Goal: Transaction & Acquisition: Register for event/course

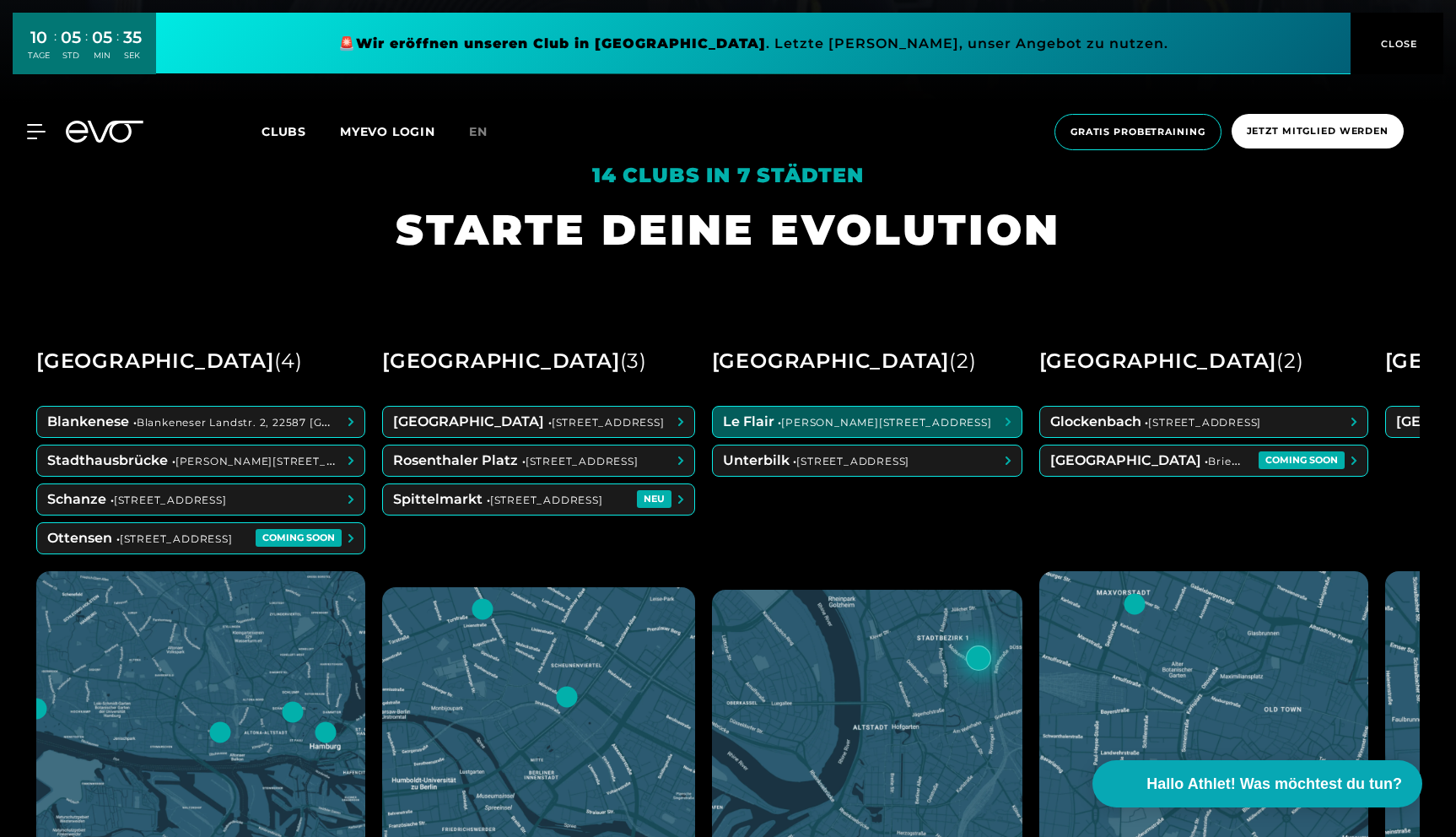
scroll to position [735, 0]
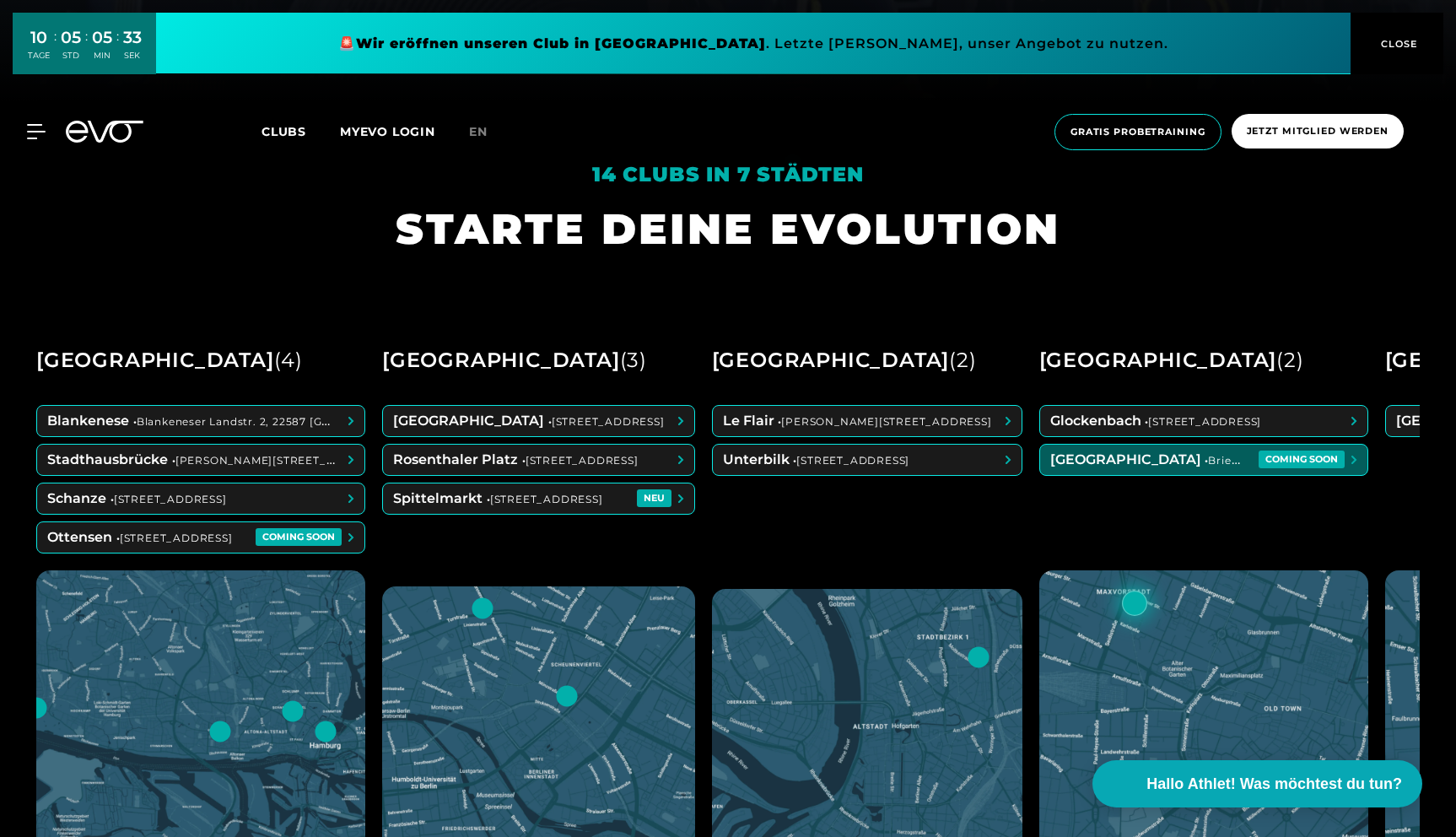
click at [1229, 458] on span at bounding box center [1204, 459] width 328 height 31
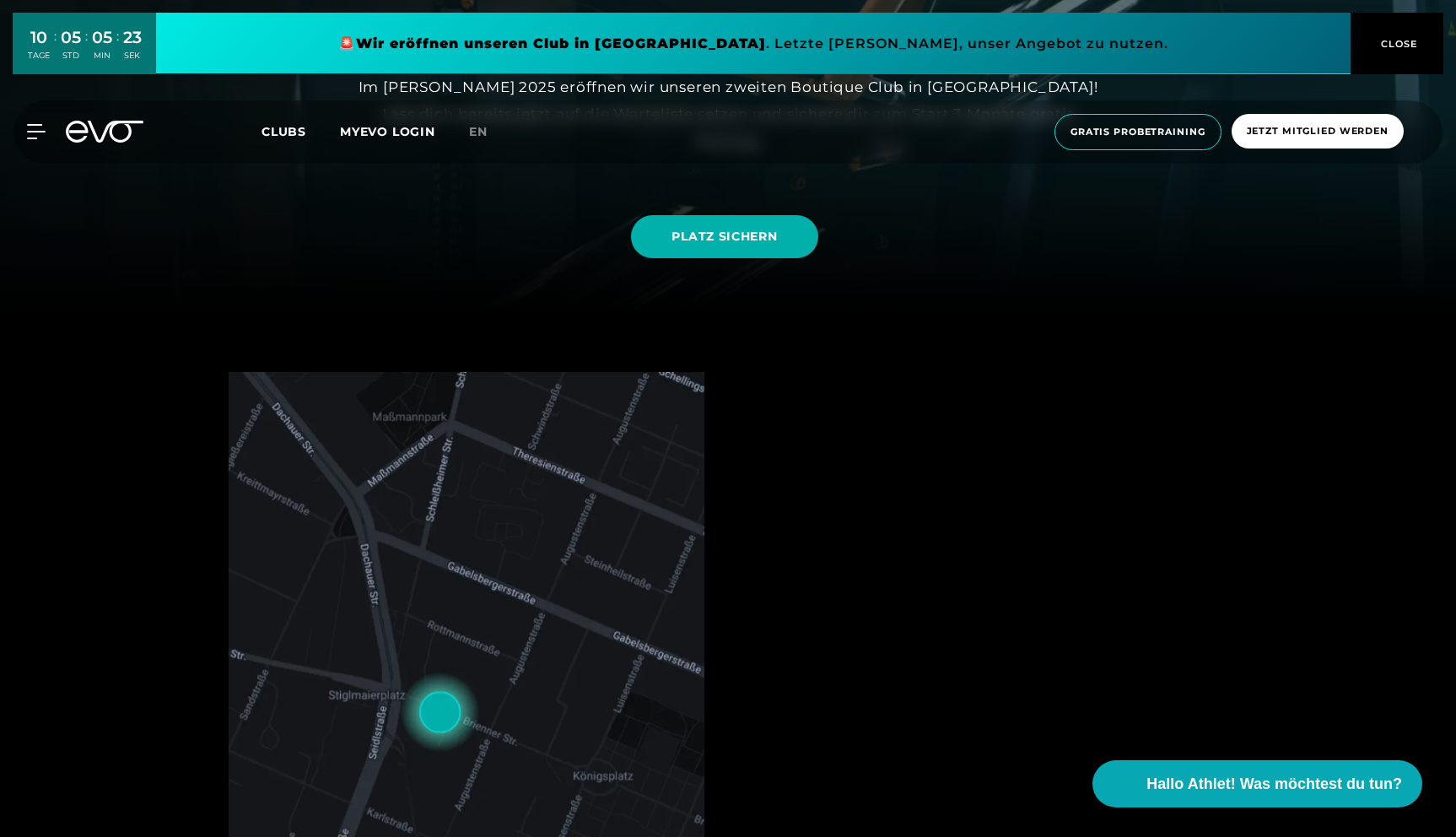
scroll to position [540, 0]
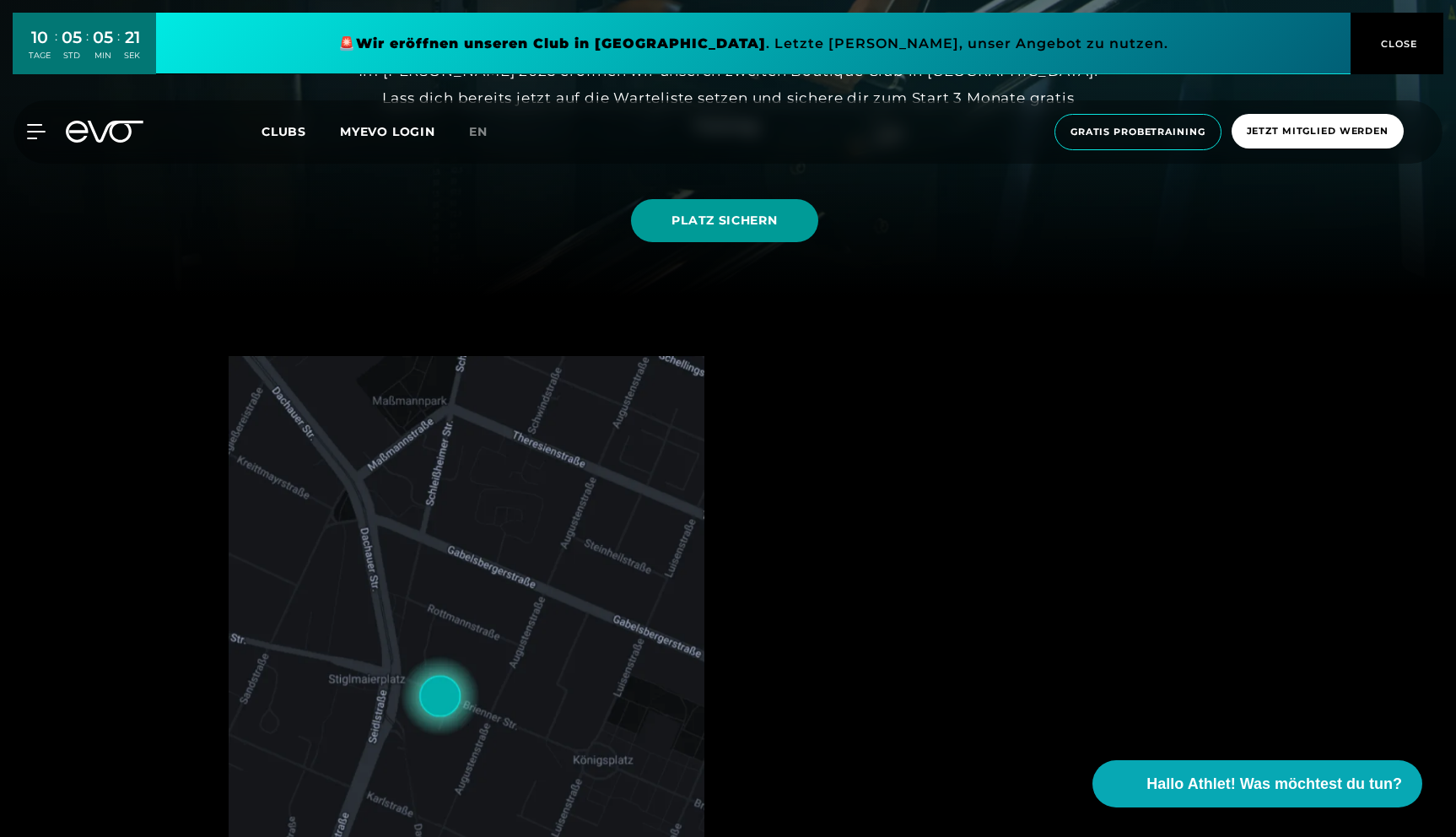
click at [719, 216] on span "PLATZ SICHERN" at bounding box center [724, 221] width 105 height 18
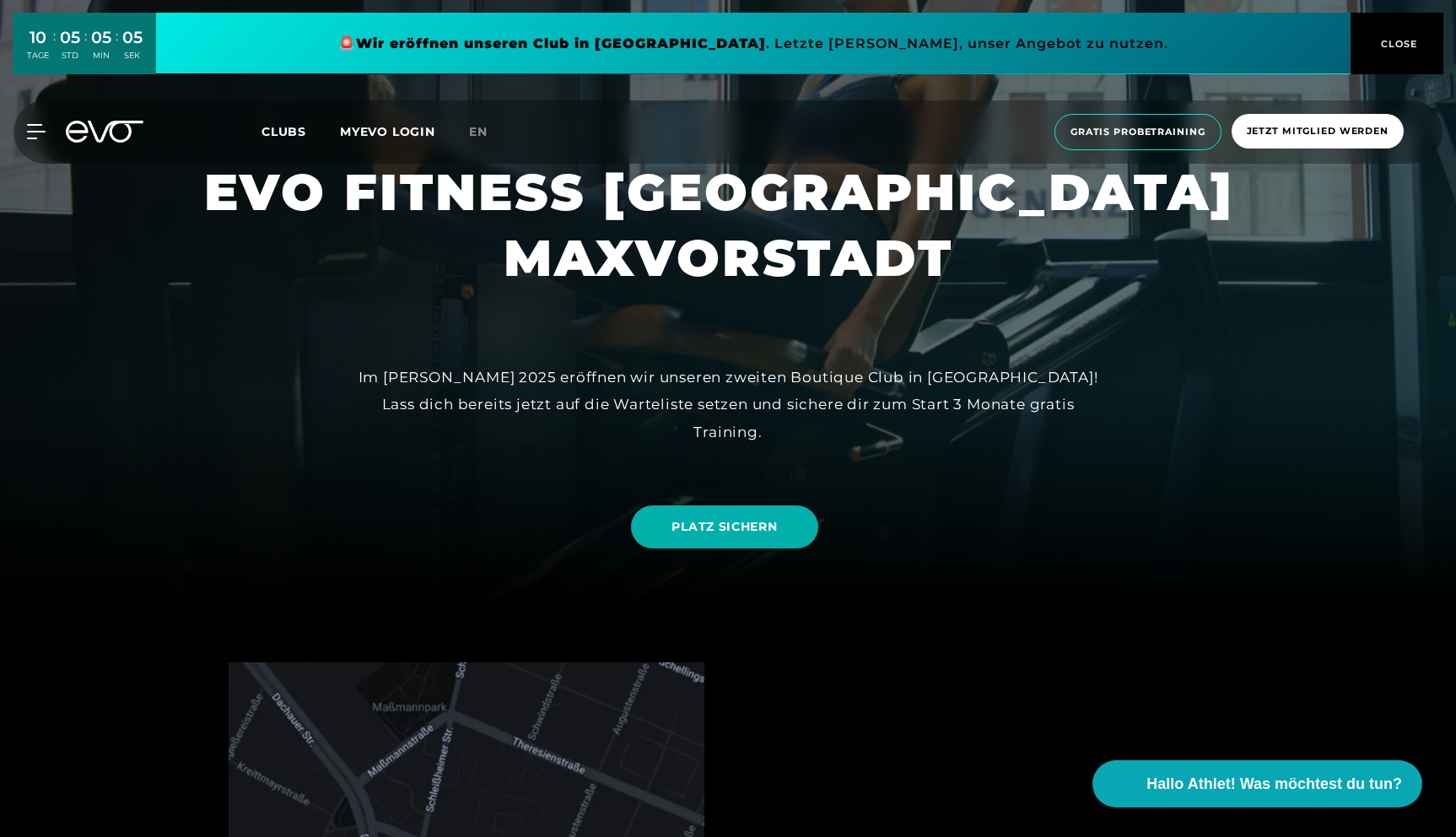
scroll to position [0, 0]
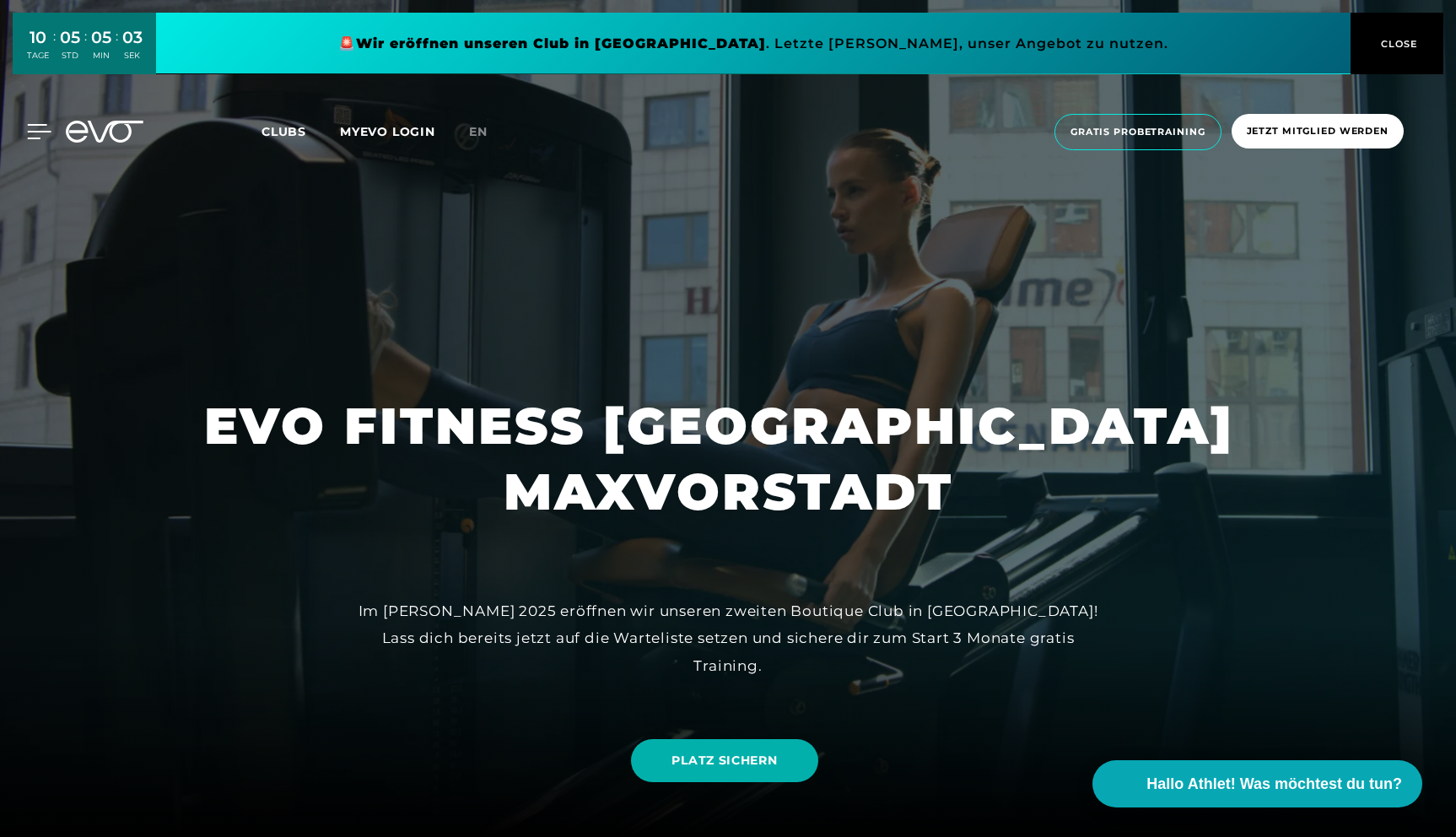
click at [32, 135] on icon at bounding box center [39, 131] width 25 height 15
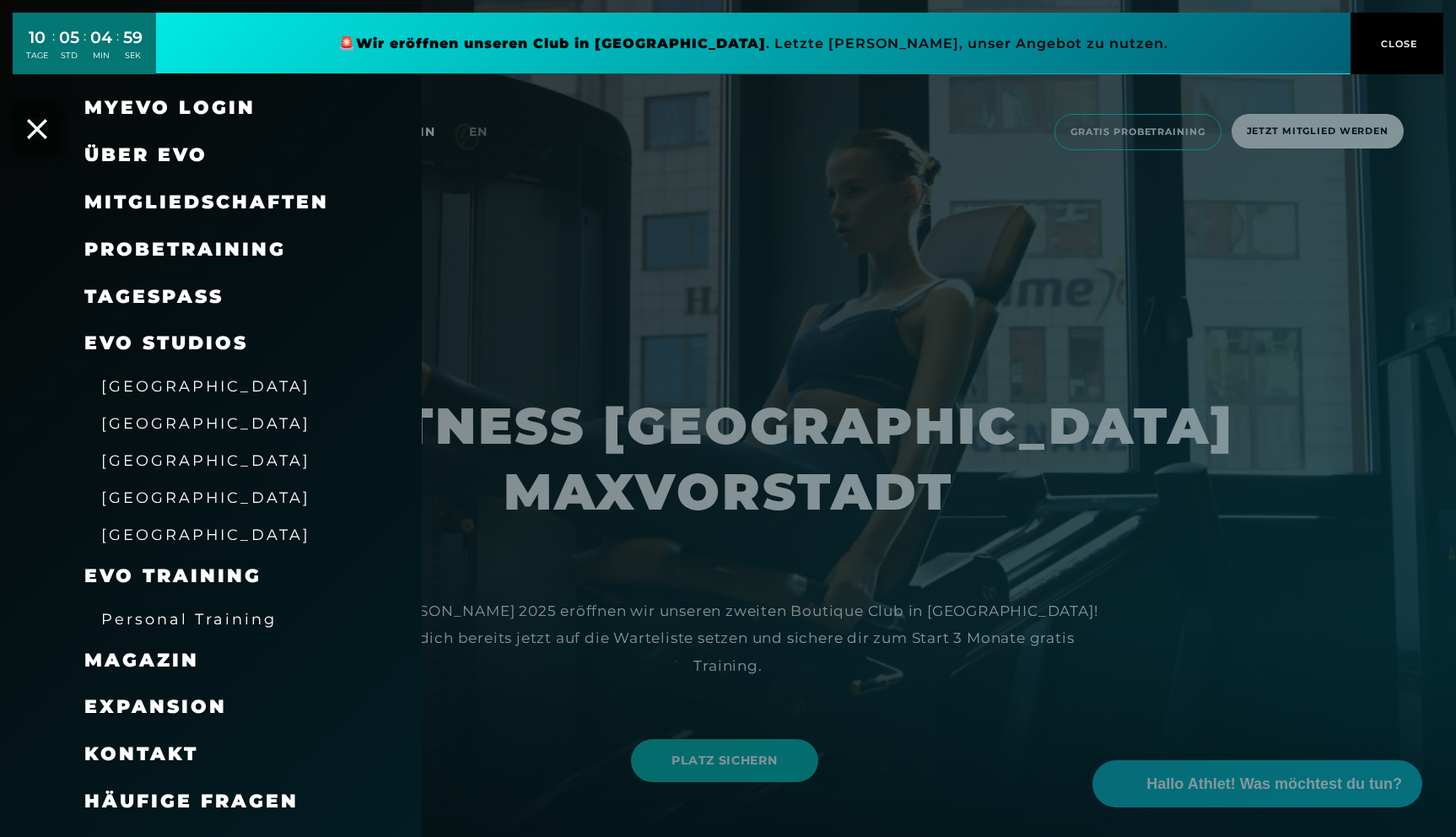
click at [171, 202] on span "Mitgliedschaften" at bounding box center [206, 202] width 244 height 23
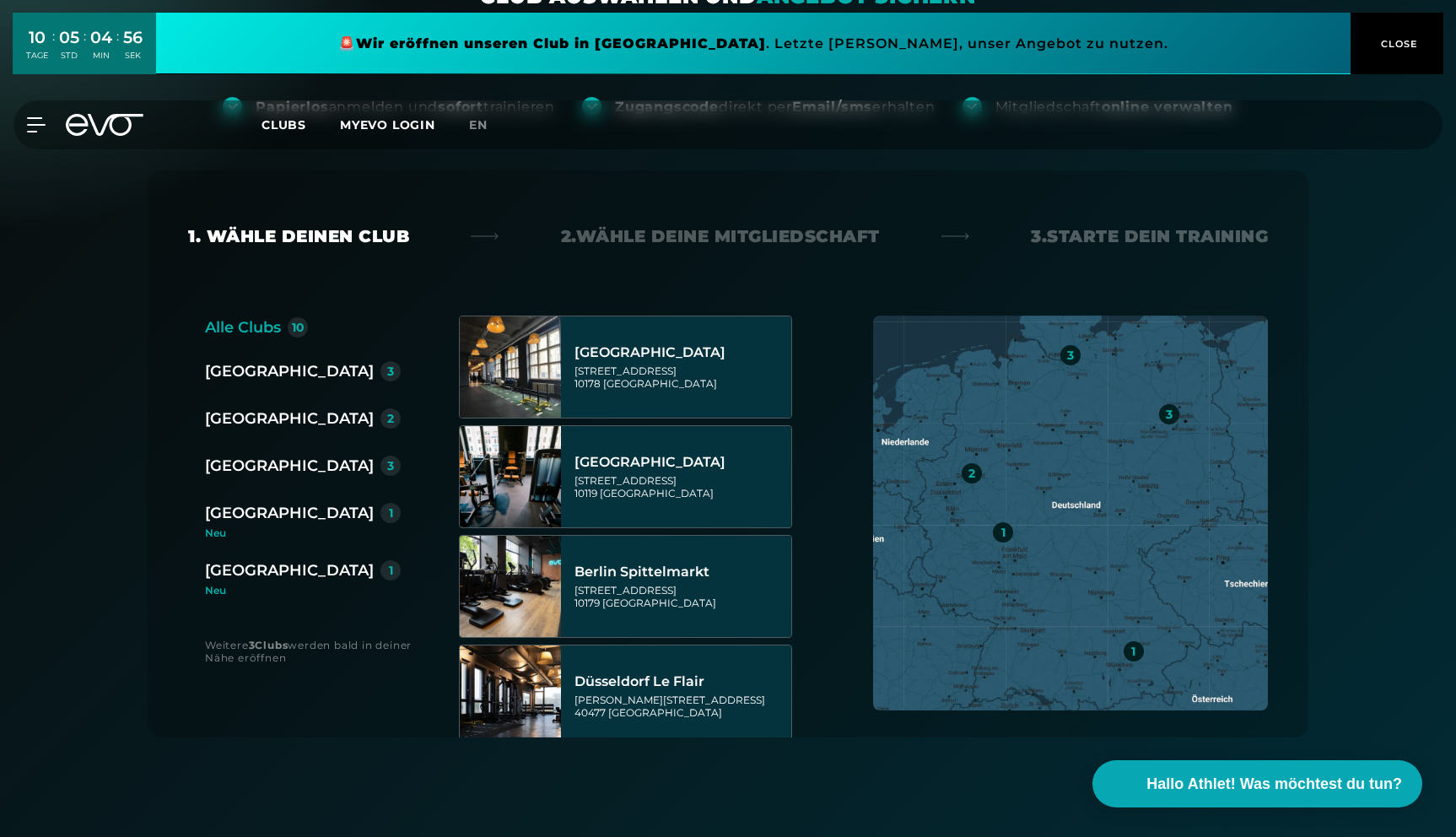
scroll to position [205, 0]
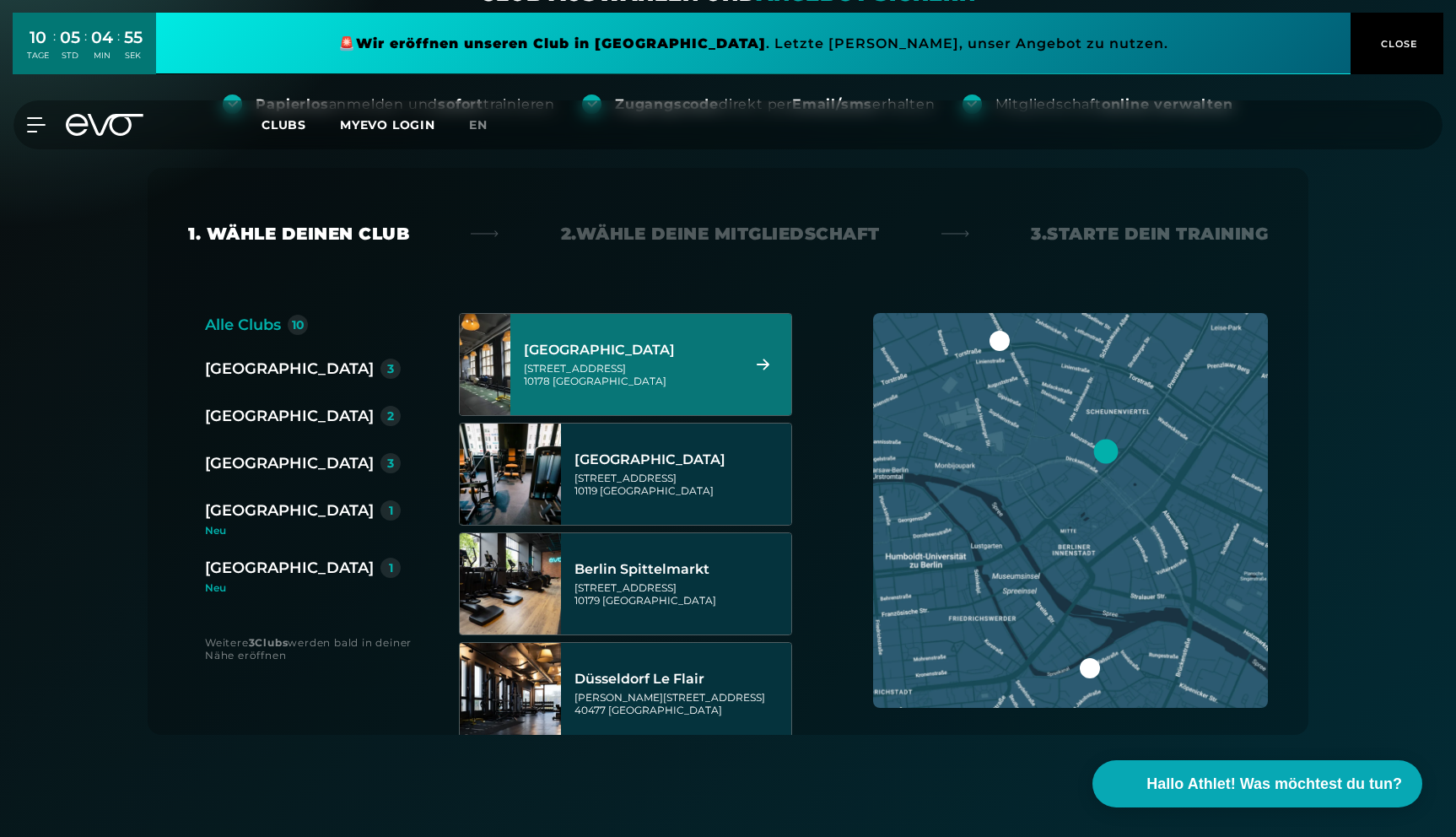
click at [622, 357] on div "[GEOGRAPHIC_DATA]" at bounding box center [630, 350] width 212 height 17
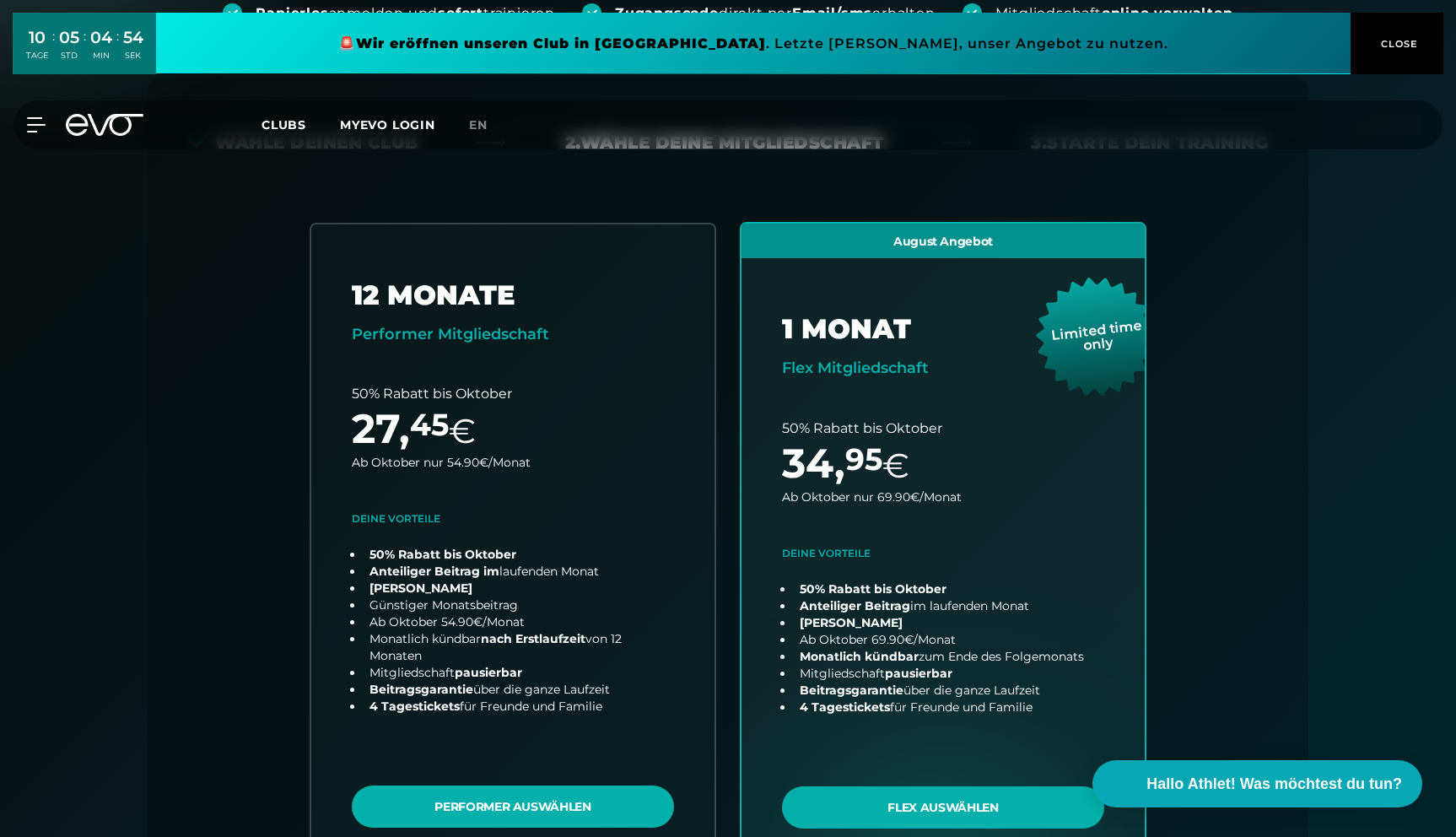
scroll to position [373, 0]
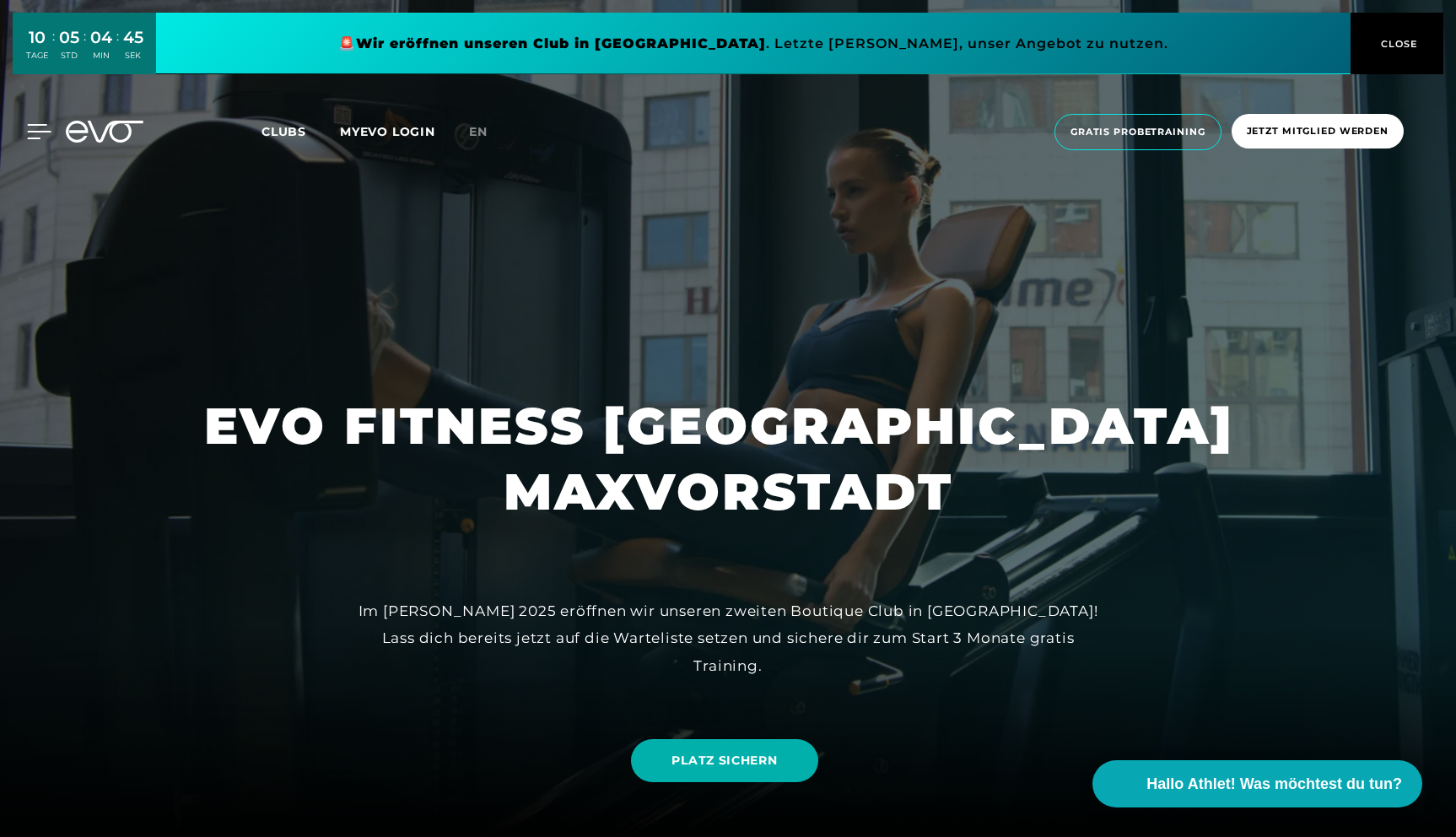
click at [39, 130] on div "10 TAGE : 05 STD : 04 MIN : 45 SEK 🚨 Wir eröffnen unseren Club in [GEOGRAPHIC_D…" at bounding box center [728, 89] width 1456 height 177
click at [37, 131] on icon at bounding box center [39, 131] width 24 height 13
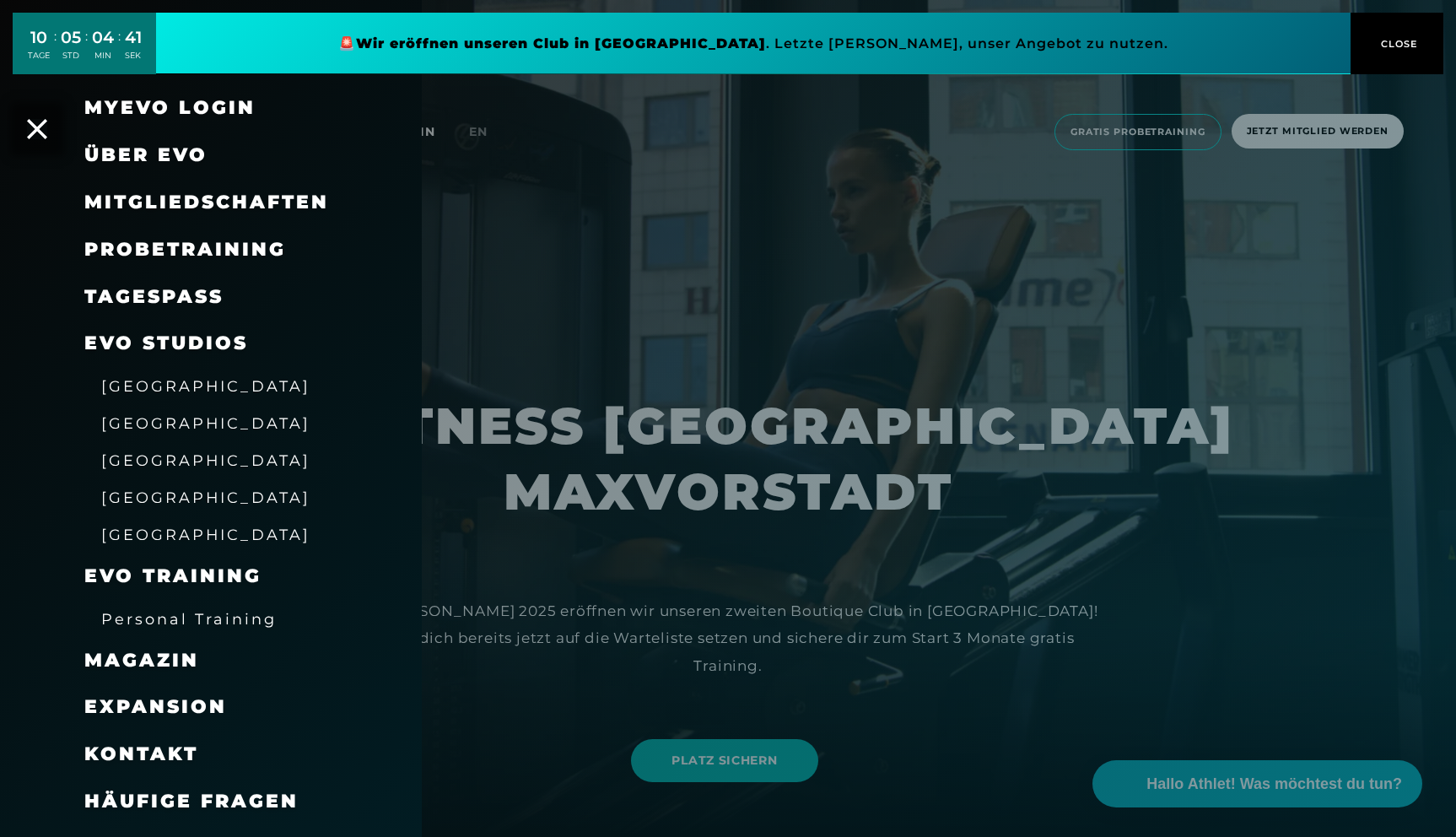
click at [135, 149] on span "Über EVO" at bounding box center [145, 155] width 124 height 23
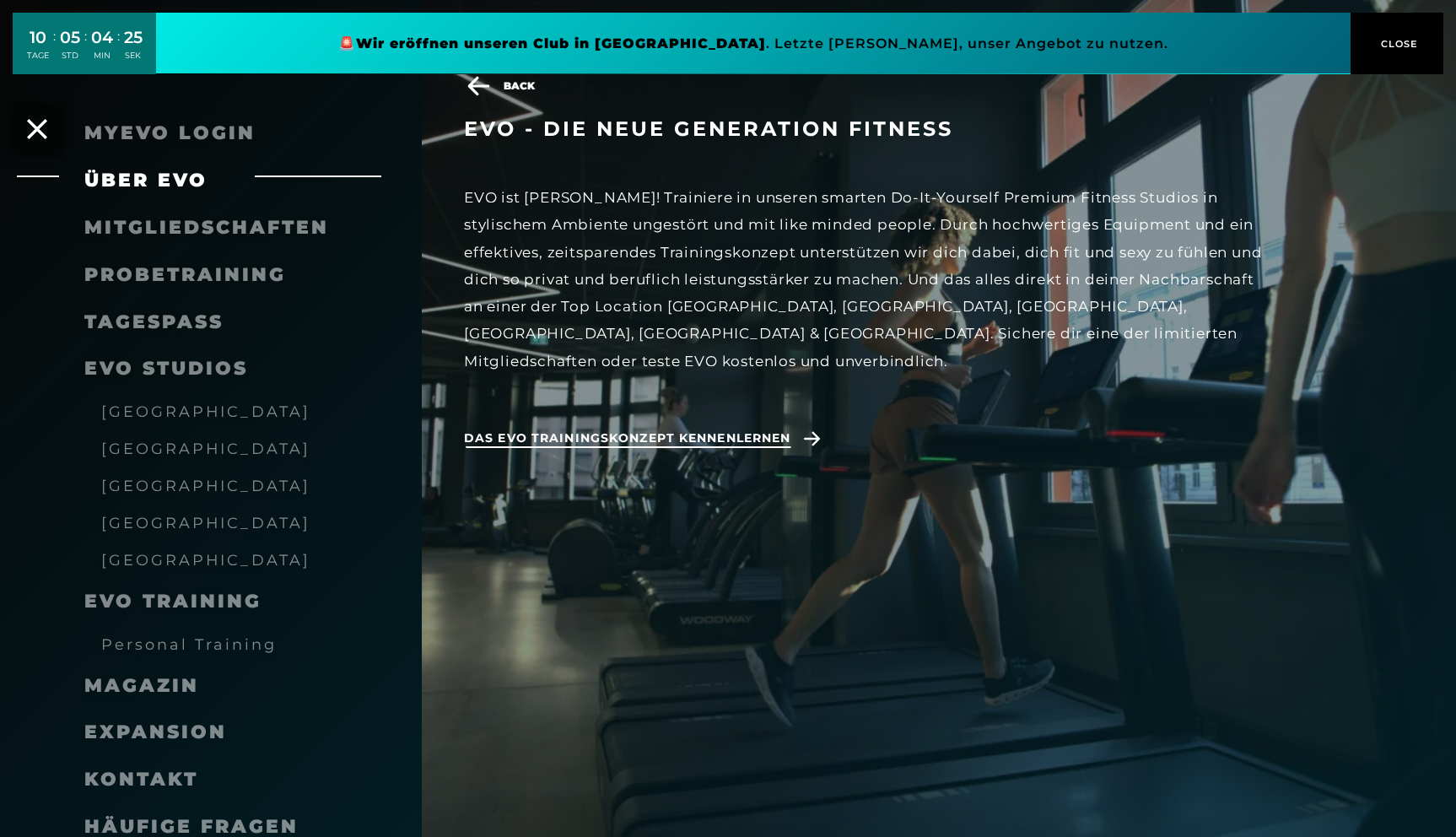
click at [655, 429] on span "Das EVO Trainingskonzept kennenlernen" at bounding box center [627, 438] width 327 height 18
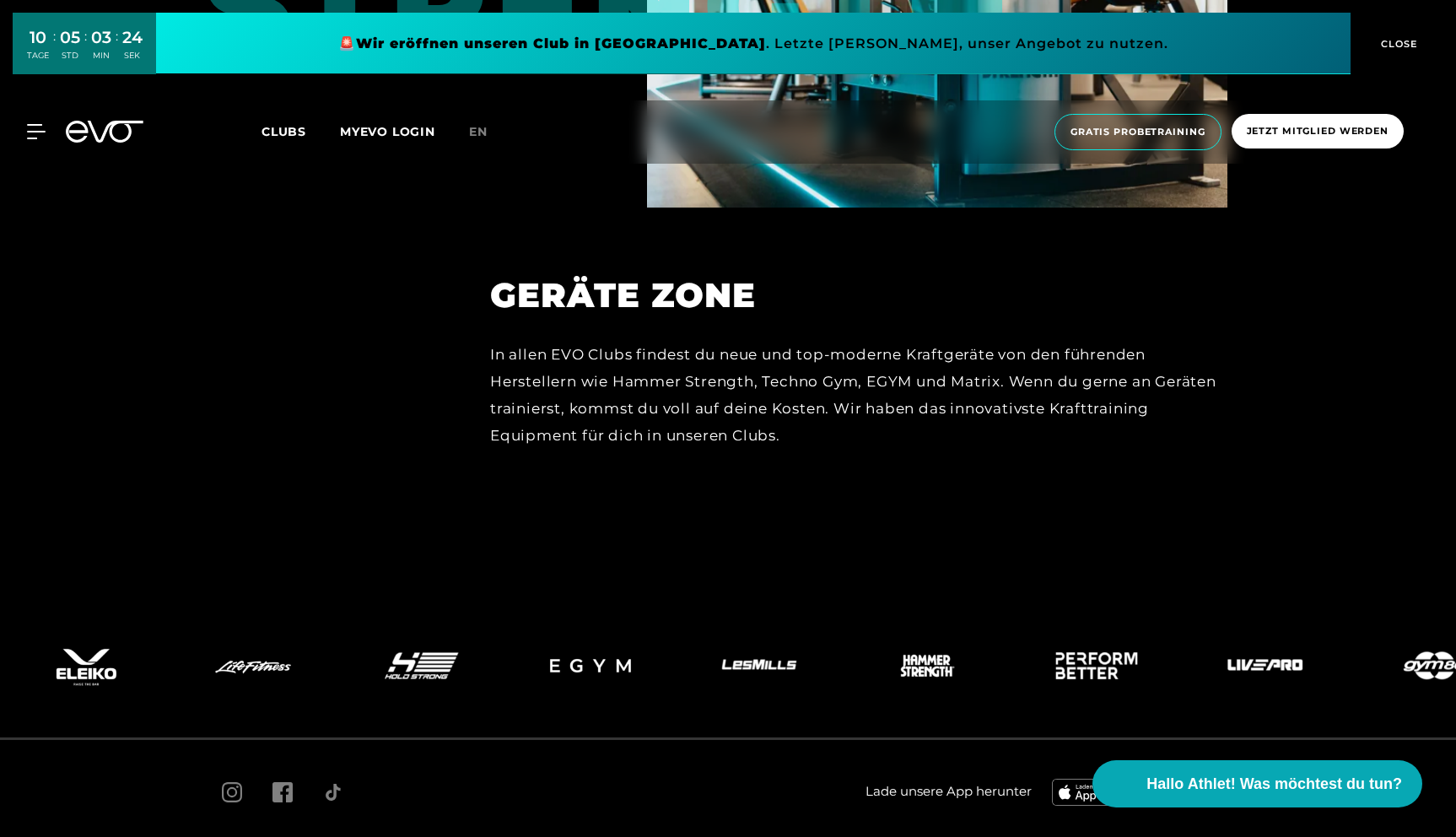
scroll to position [7898, 0]
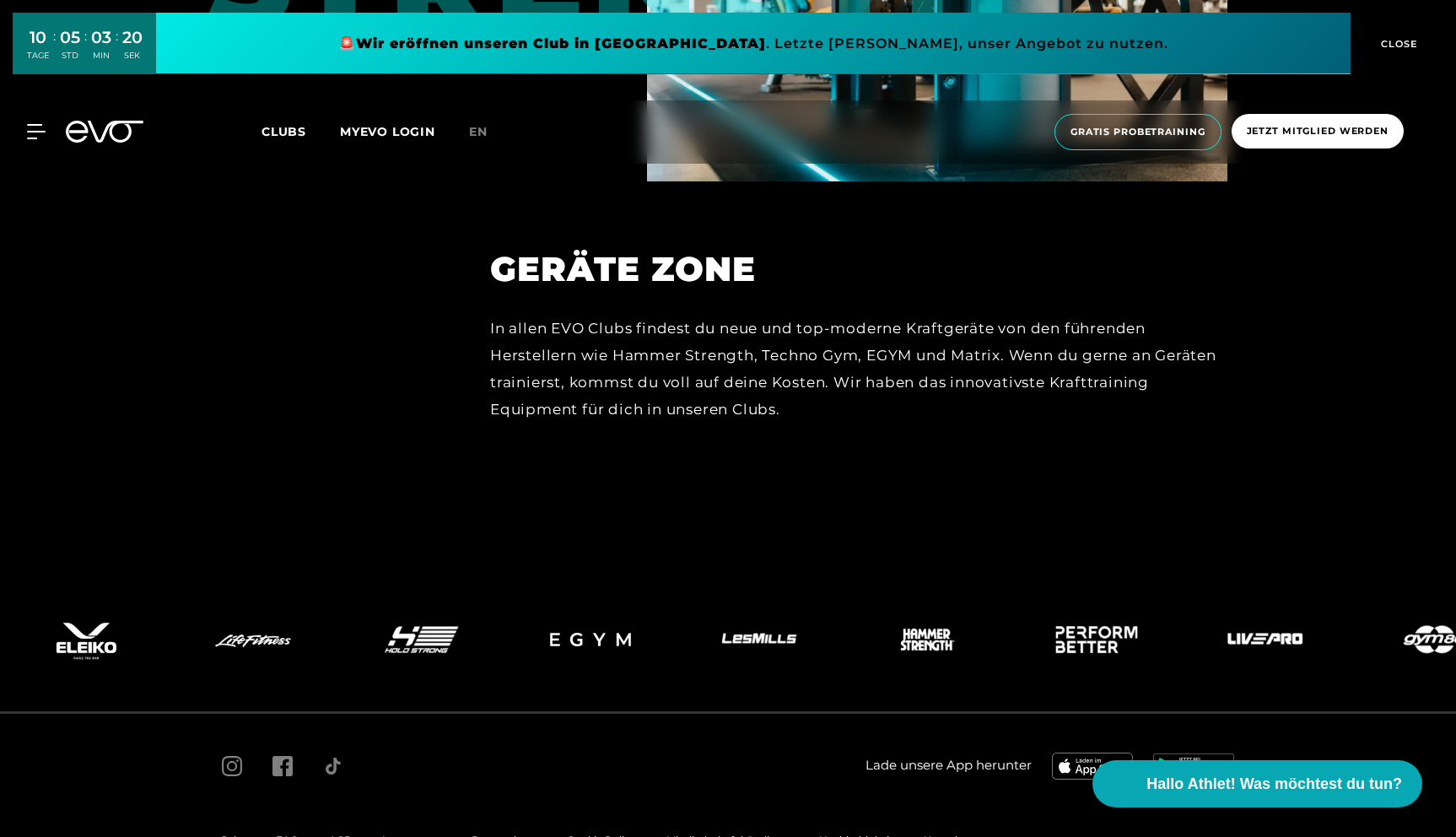
click at [76, 128] on icon at bounding box center [104, 131] width 78 height 22
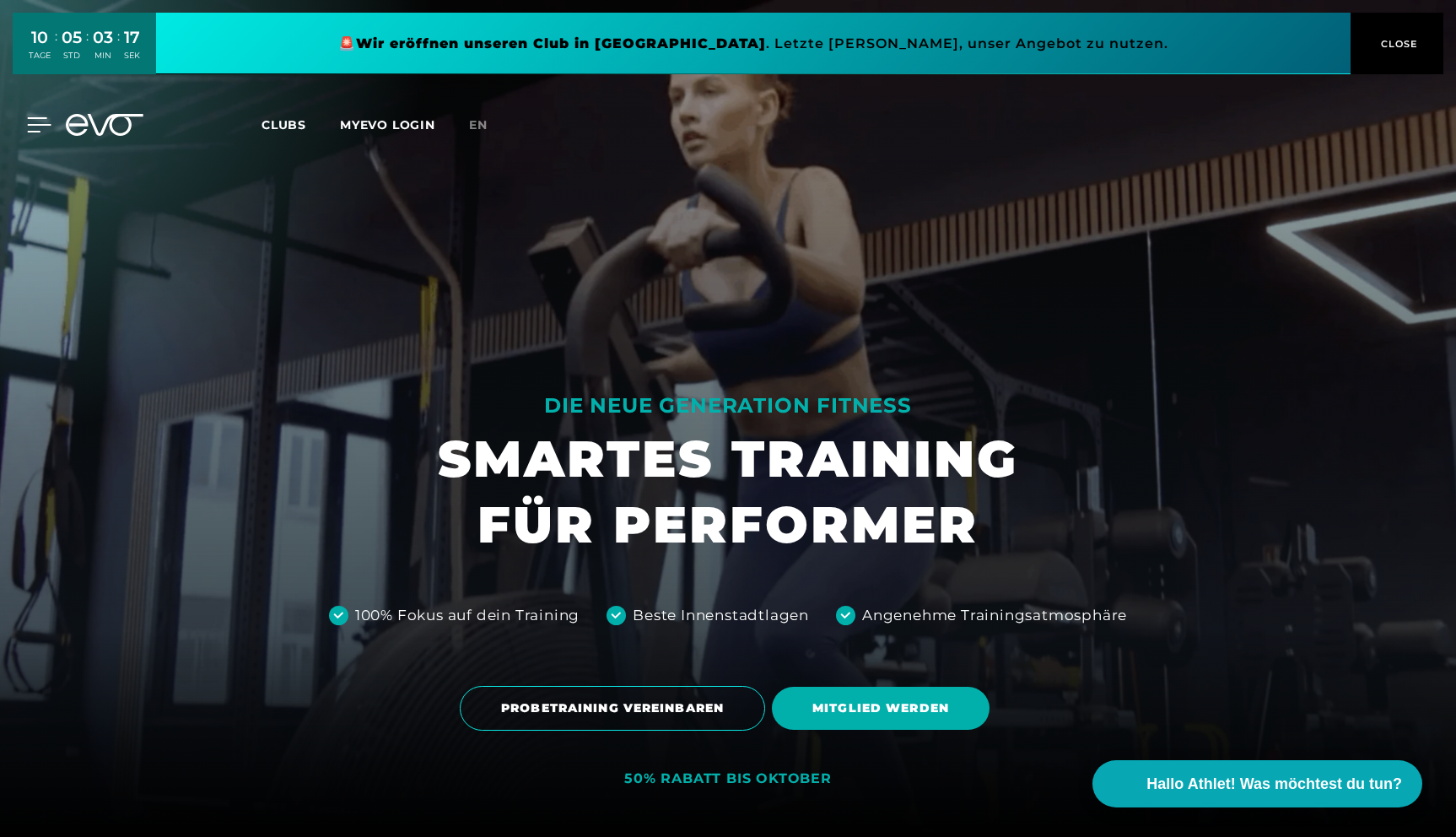
click at [35, 124] on icon at bounding box center [39, 124] width 25 height 15
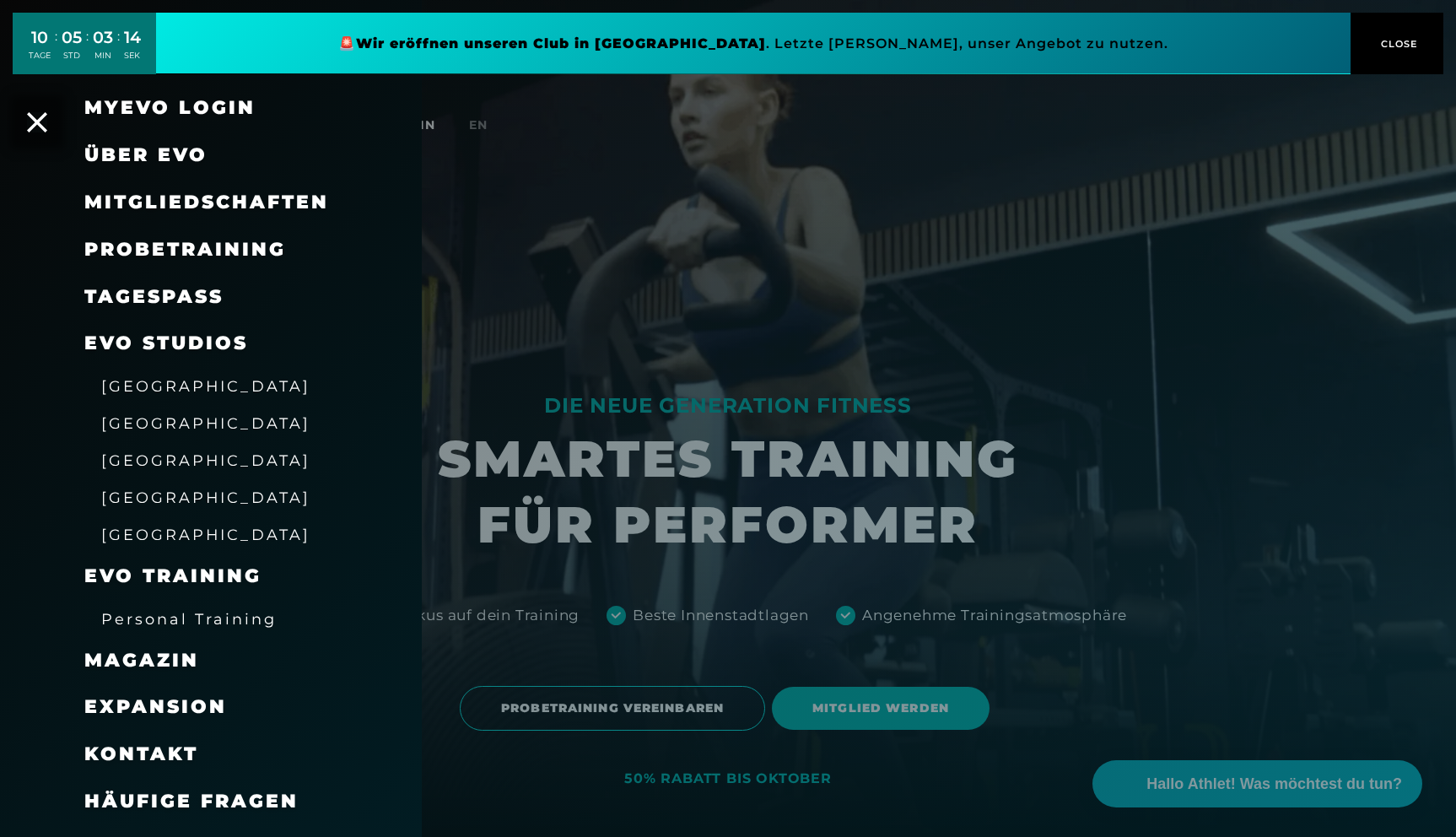
click at [121, 496] on span "[GEOGRAPHIC_DATA]" at bounding box center [206, 498] width 209 height 18
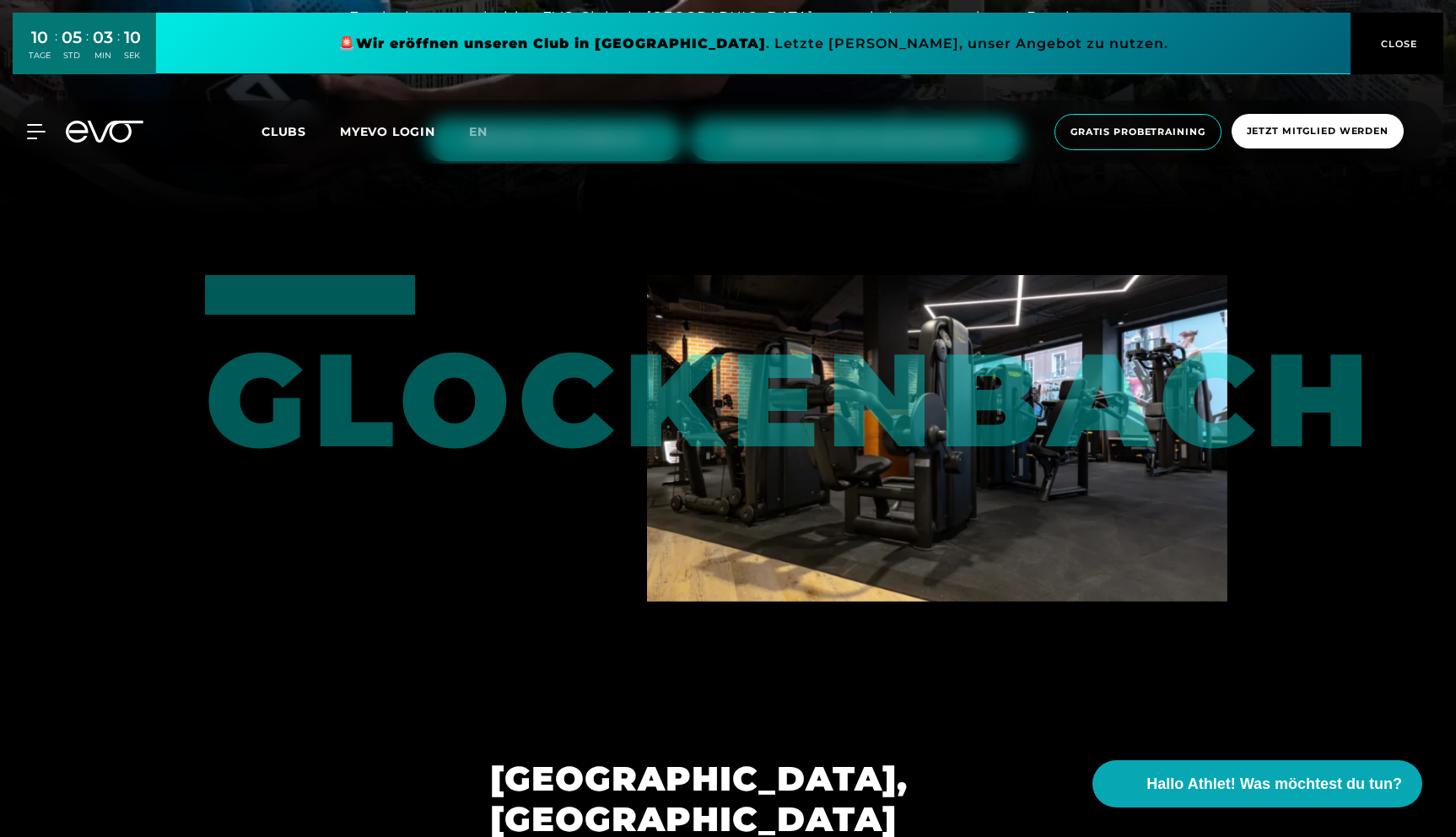
scroll to position [622, 0]
click at [362, 415] on div "Glockenbach" at bounding box center [283, 369] width 157 height 190
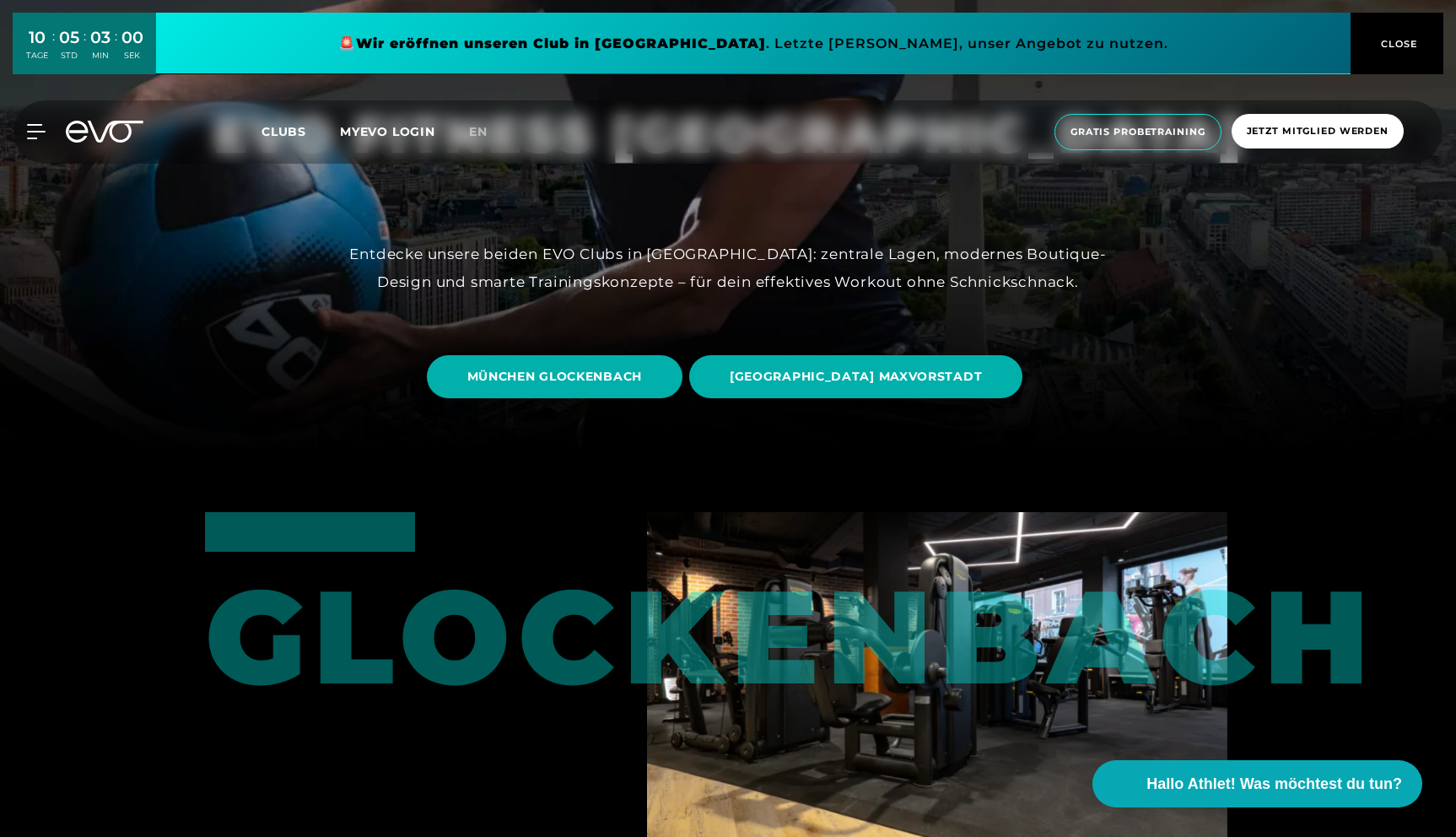
scroll to position [368, 0]
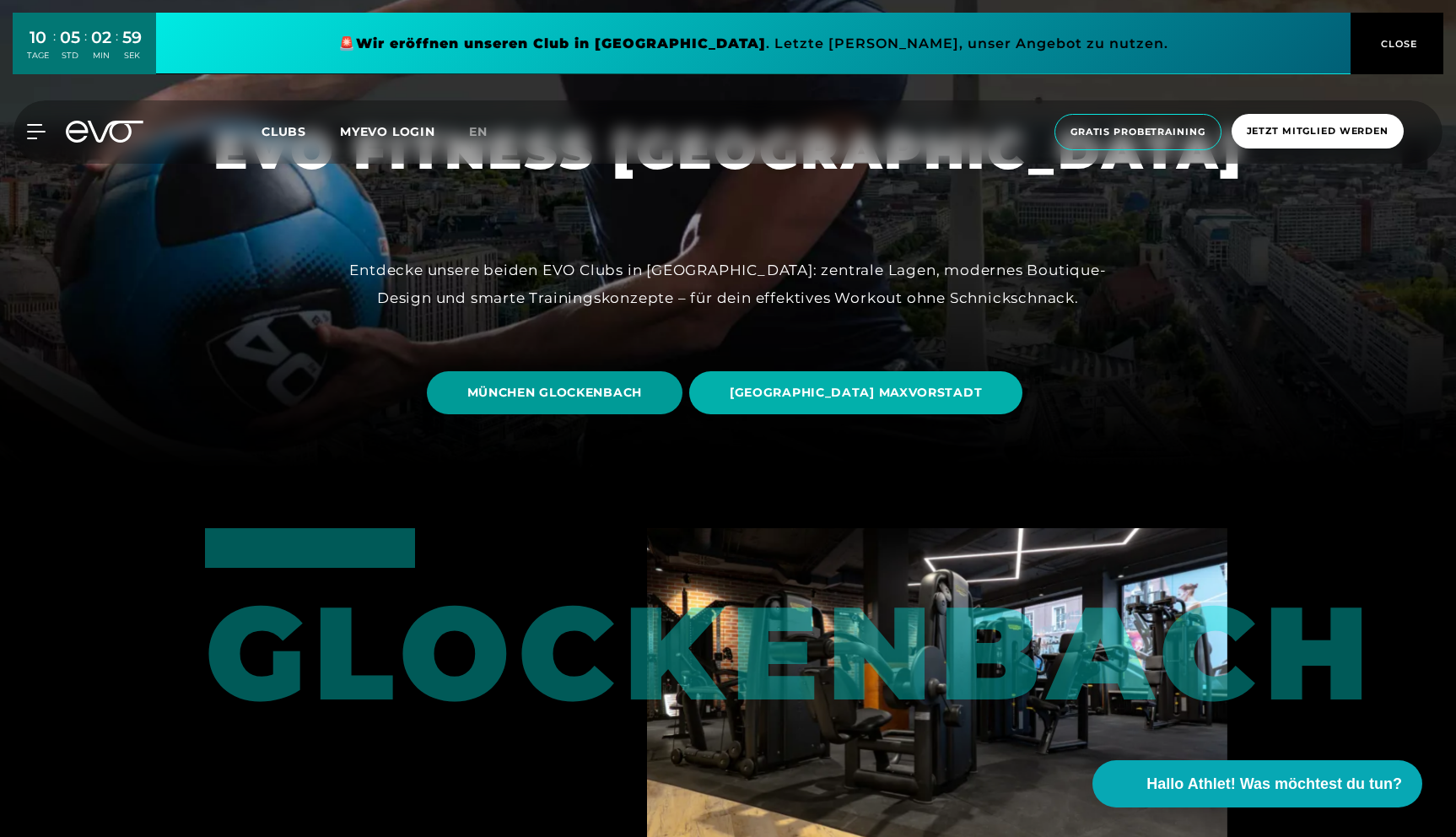
click at [604, 394] on span "MÜNCHEN GLOCKENBACH" at bounding box center [554, 393] width 174 height 18
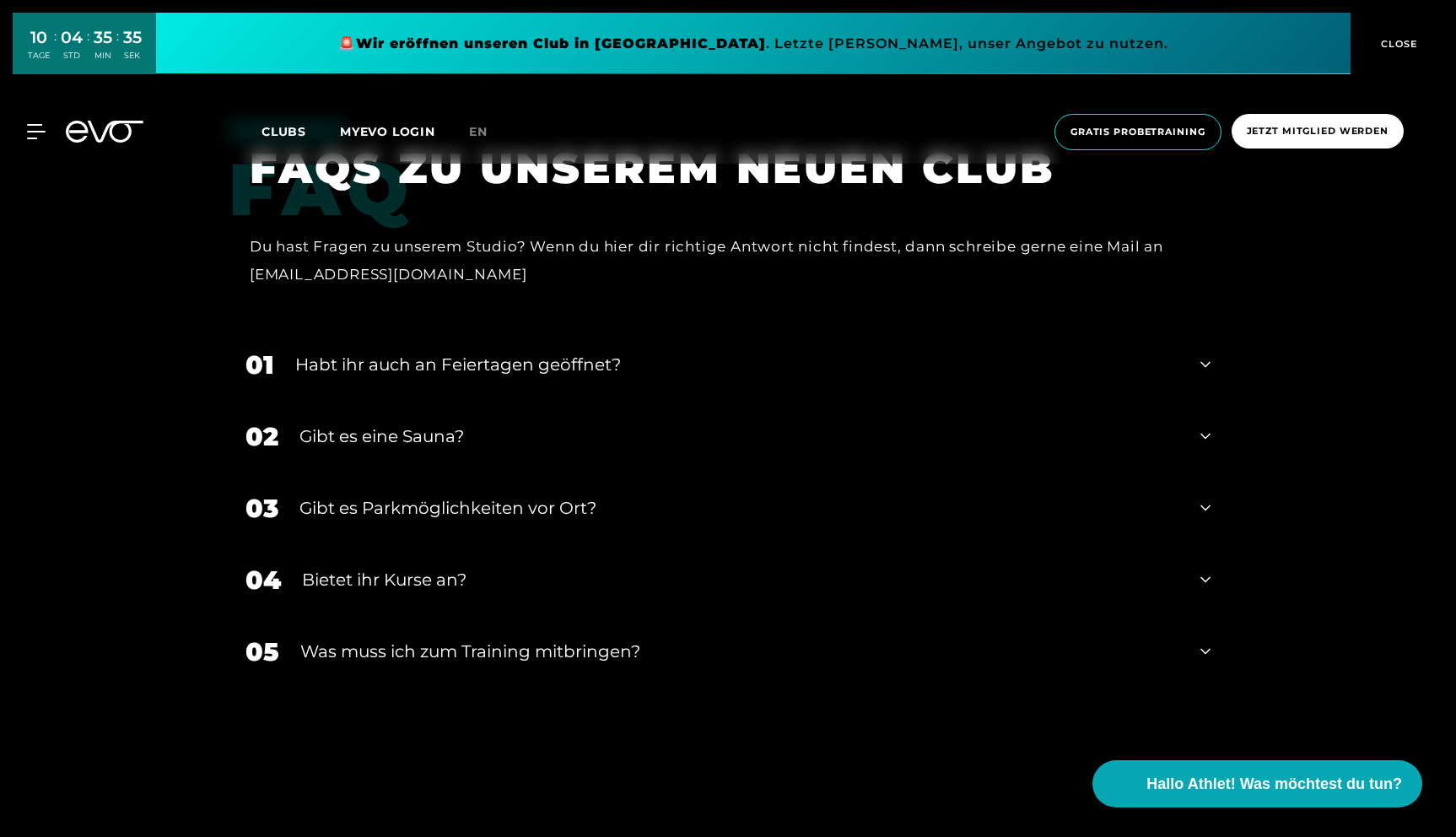
scroll to position [5522, 0]
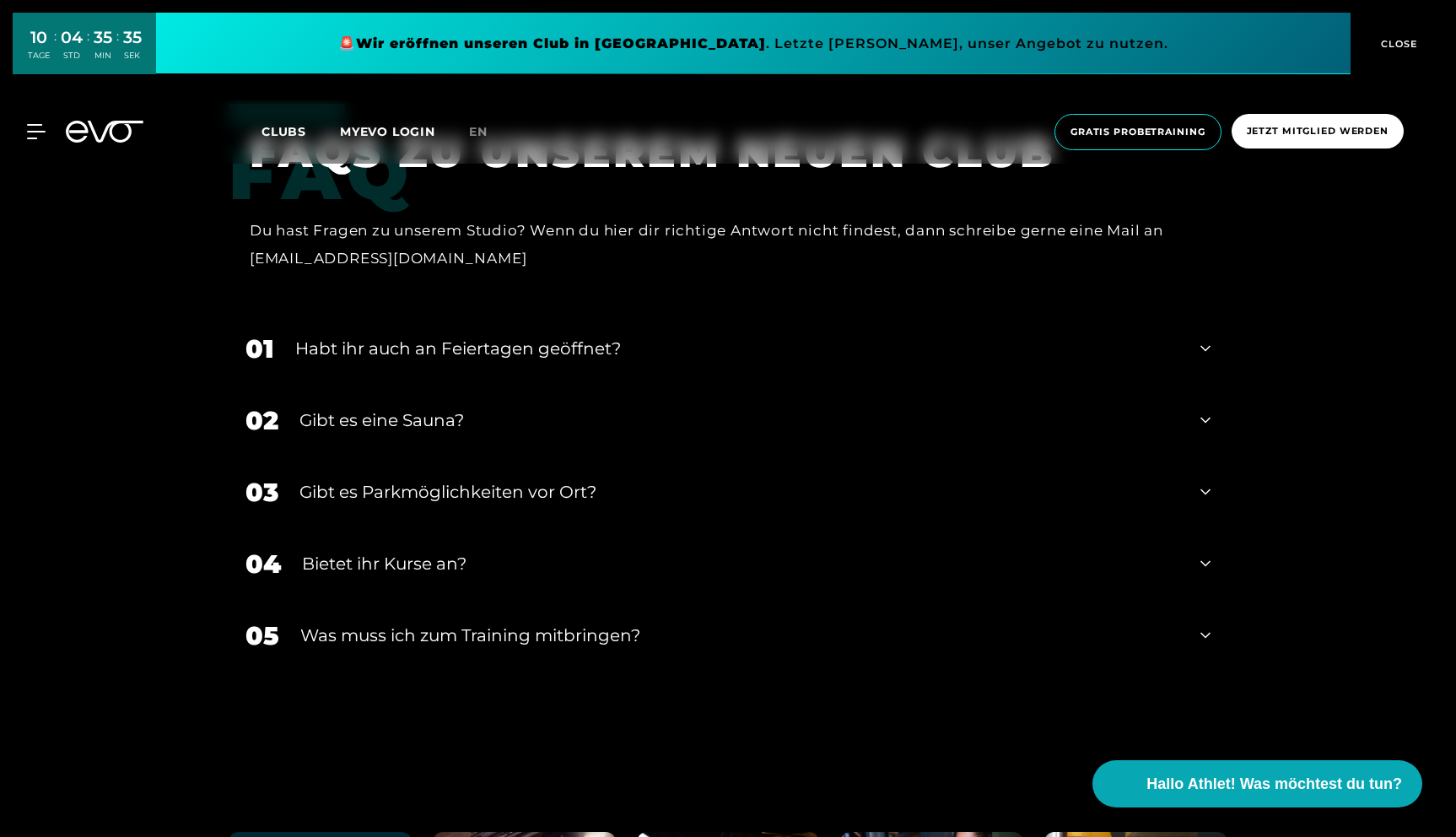
click at [1206, 338] on icon at bounding box center [1205, 348] width 11 height 20
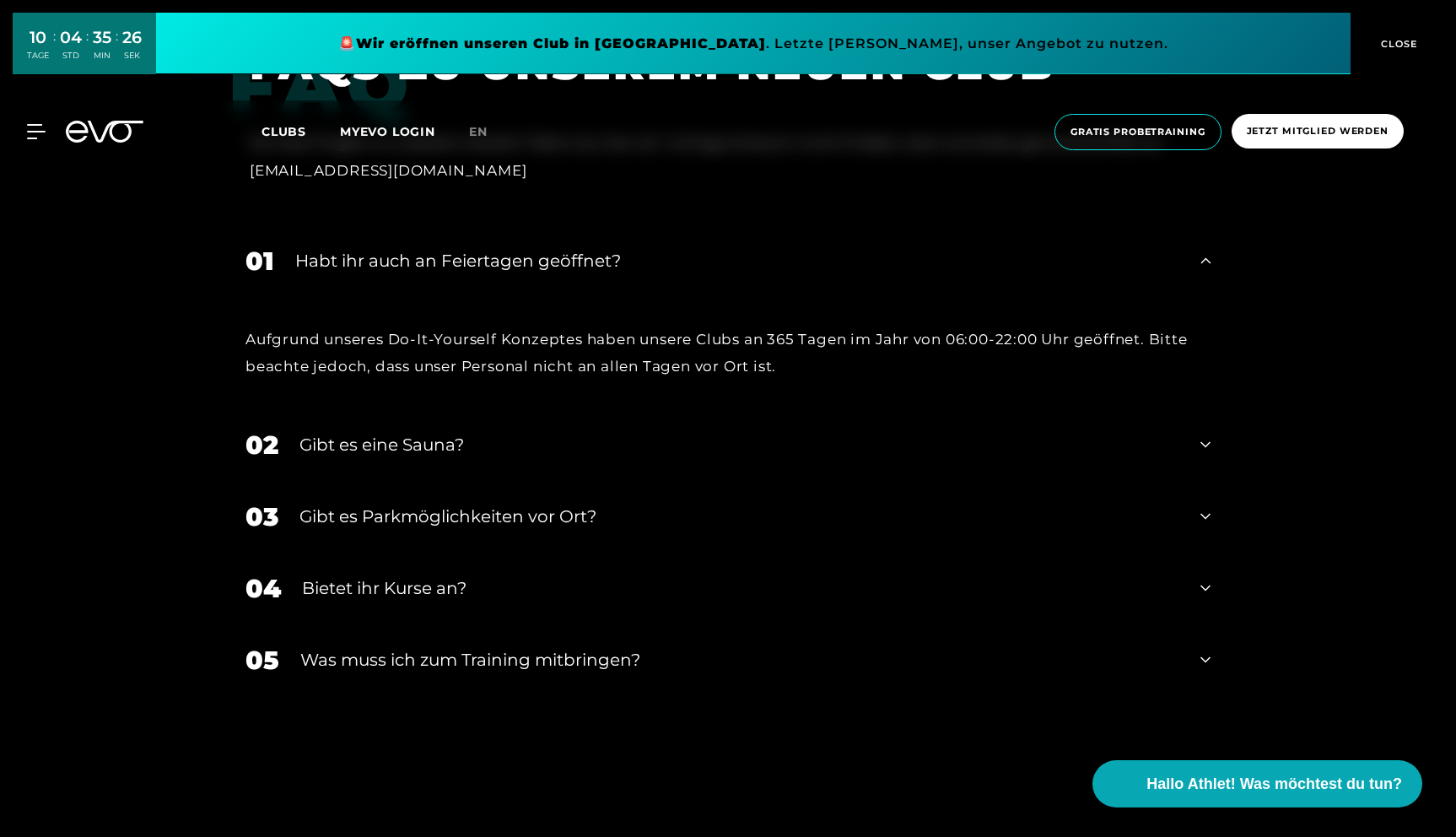
scroll to position [5624, 0]
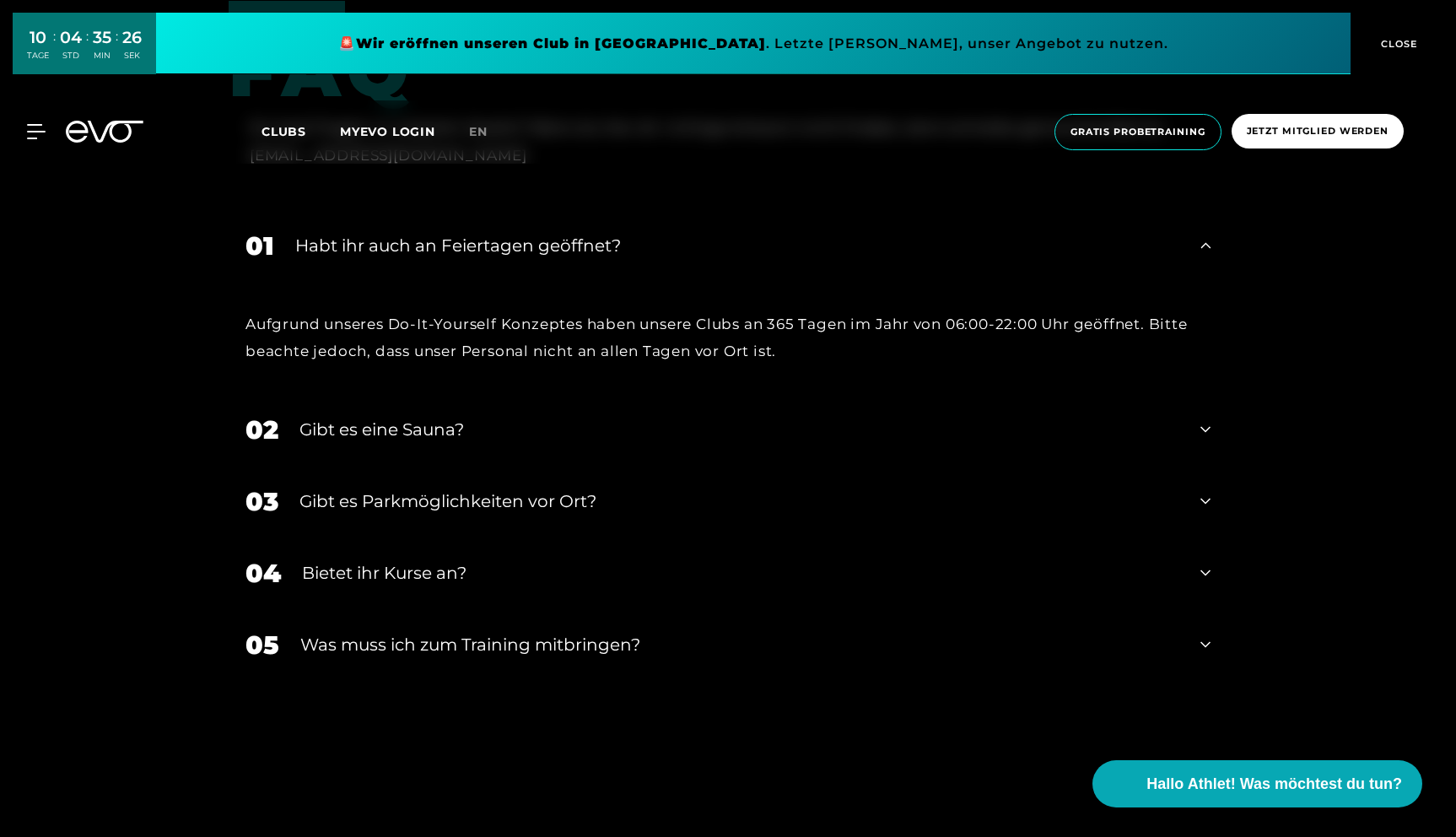
click at [1201, 420] on icon at bounding box center [1205, 429] width 11 height 20
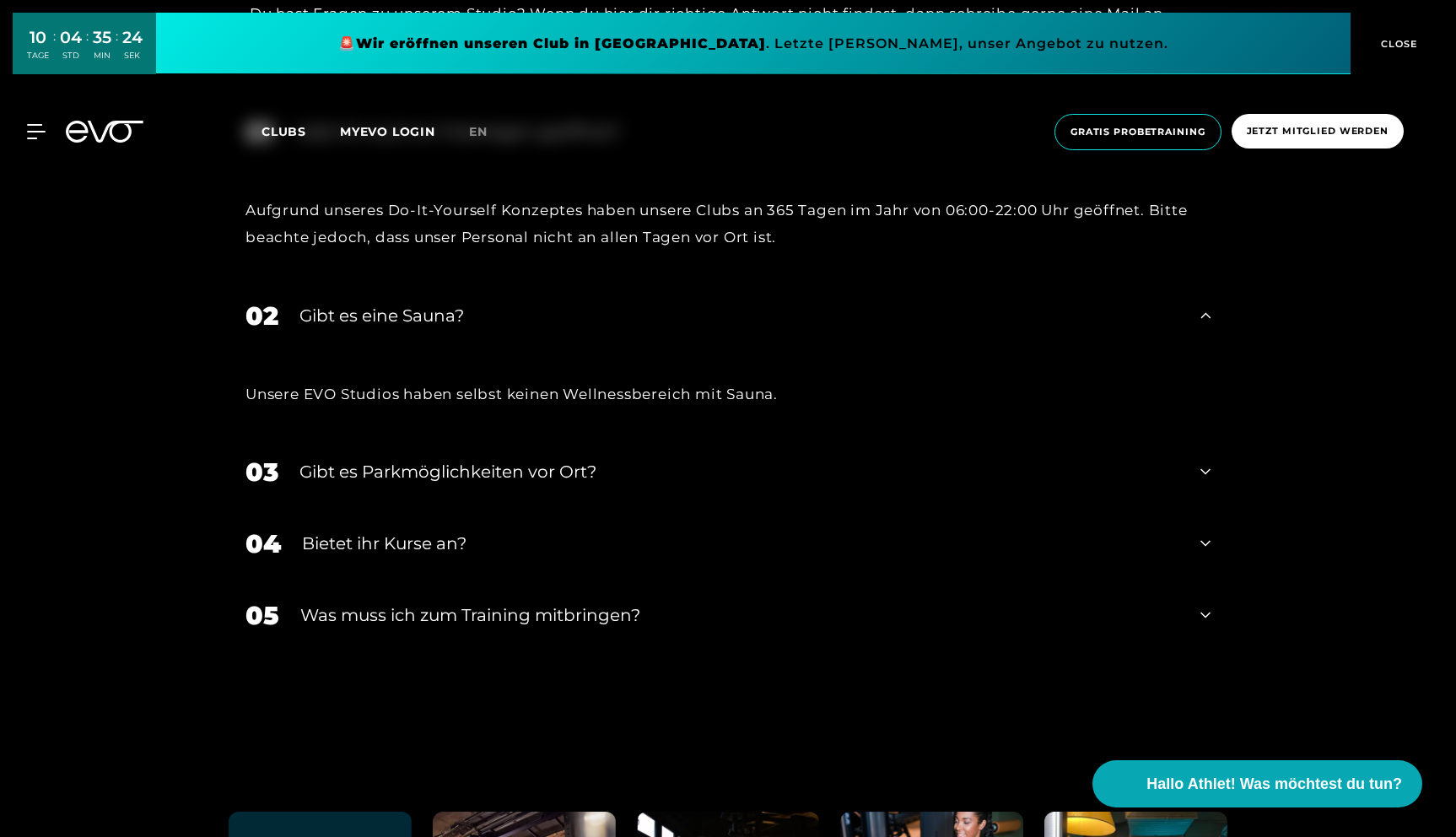
scroll to position [5740, 0]
click at [1202, 460] on icon at bounding box center [1205, 470] width 11 height 20
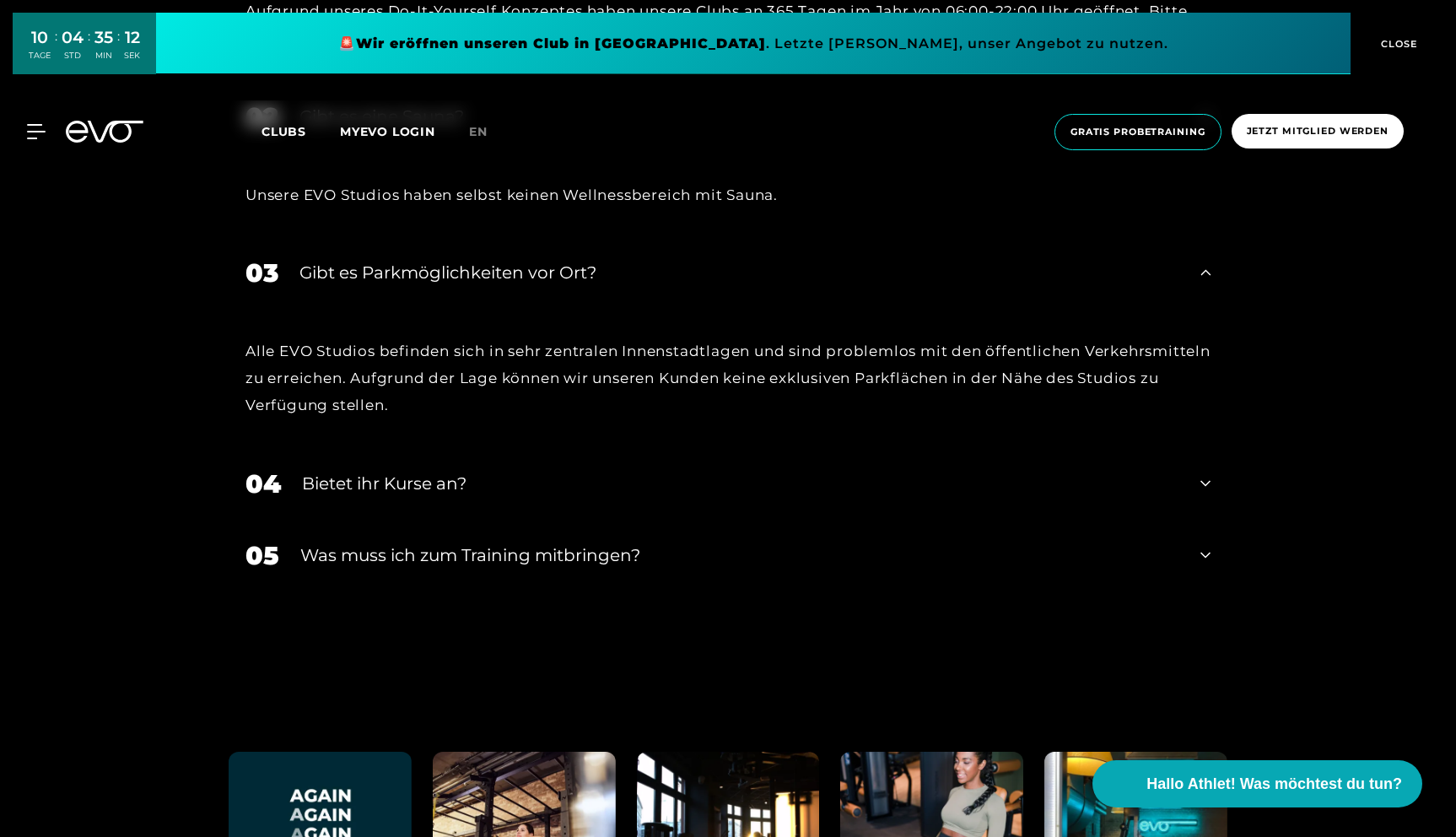
scroll to position [5971, 0]
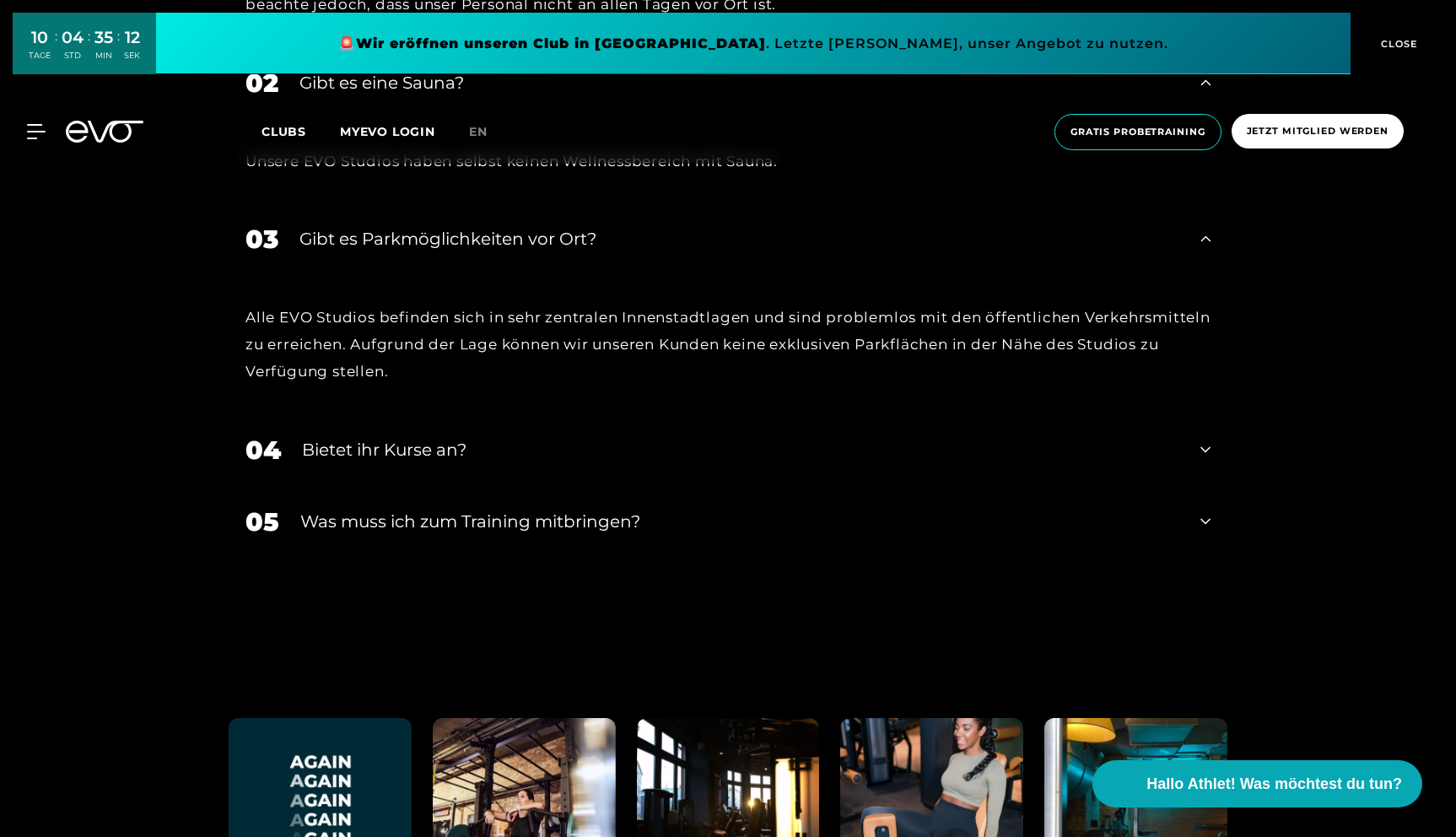
click at [1208, 440] on icon at bounding box center [1205, 450] width 11 height 20
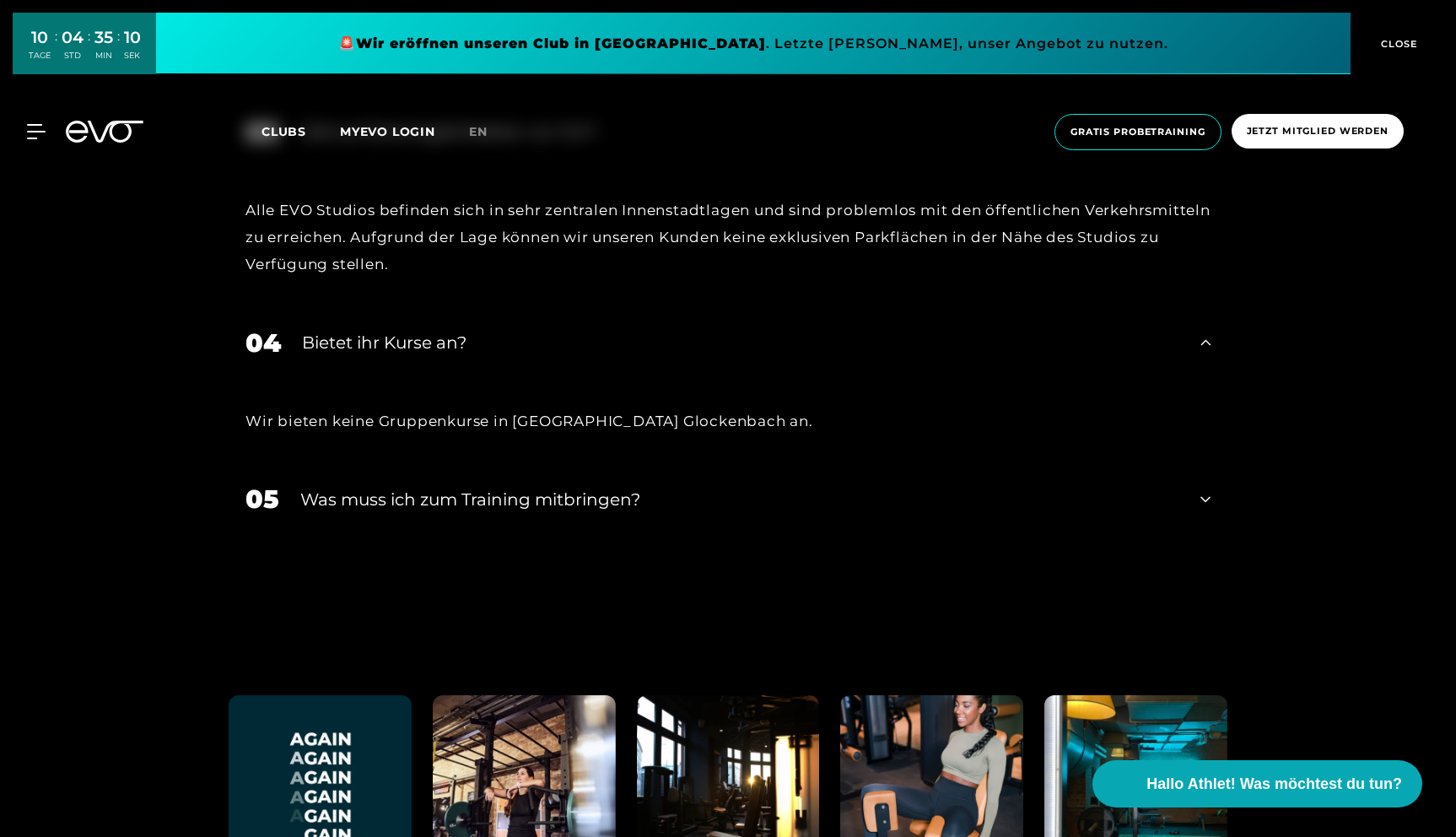
scroll to position [6088, 0]
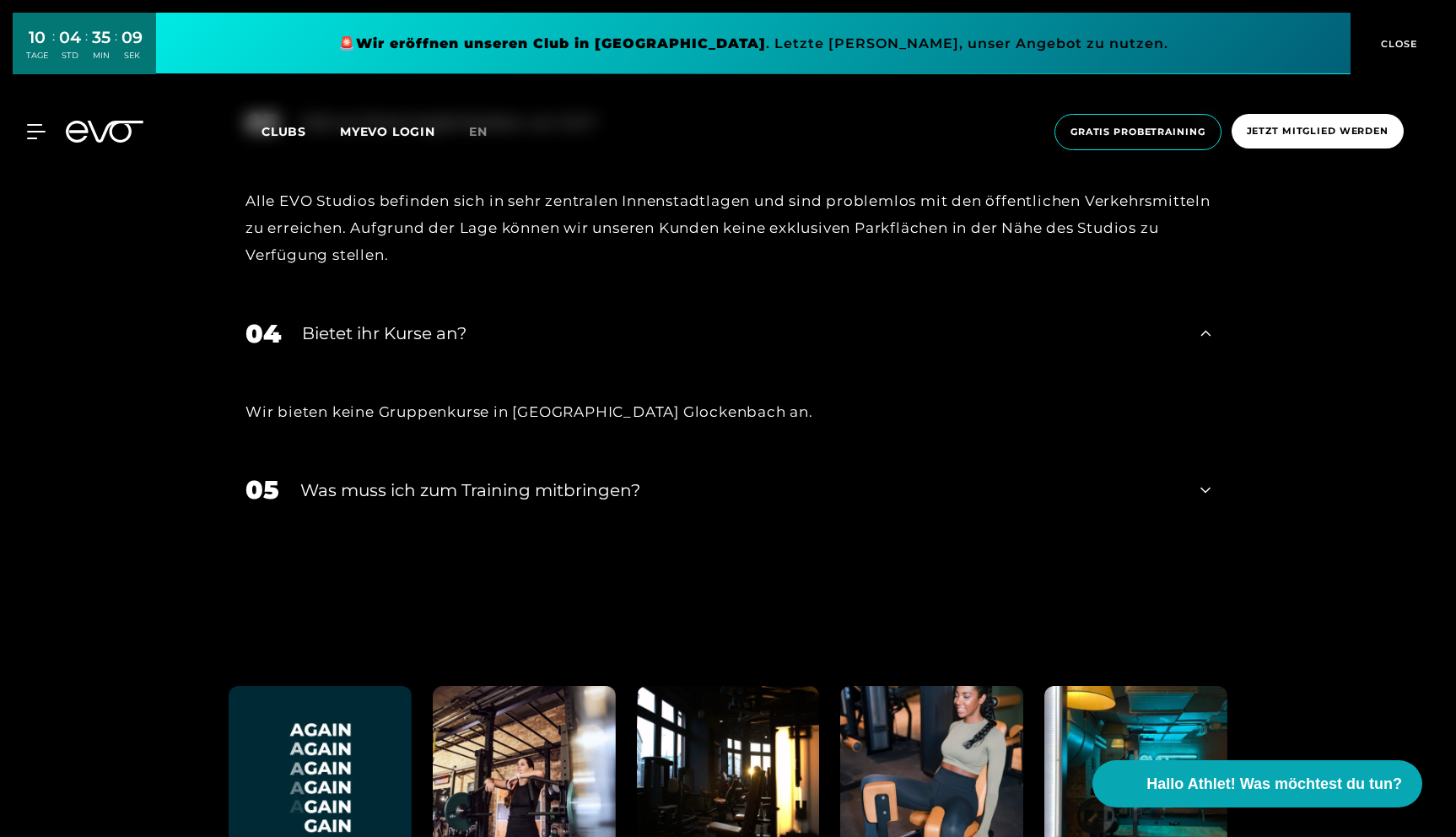
click at [1205, 480] on icon at bounding box center [1205, 490] width 11 height 20
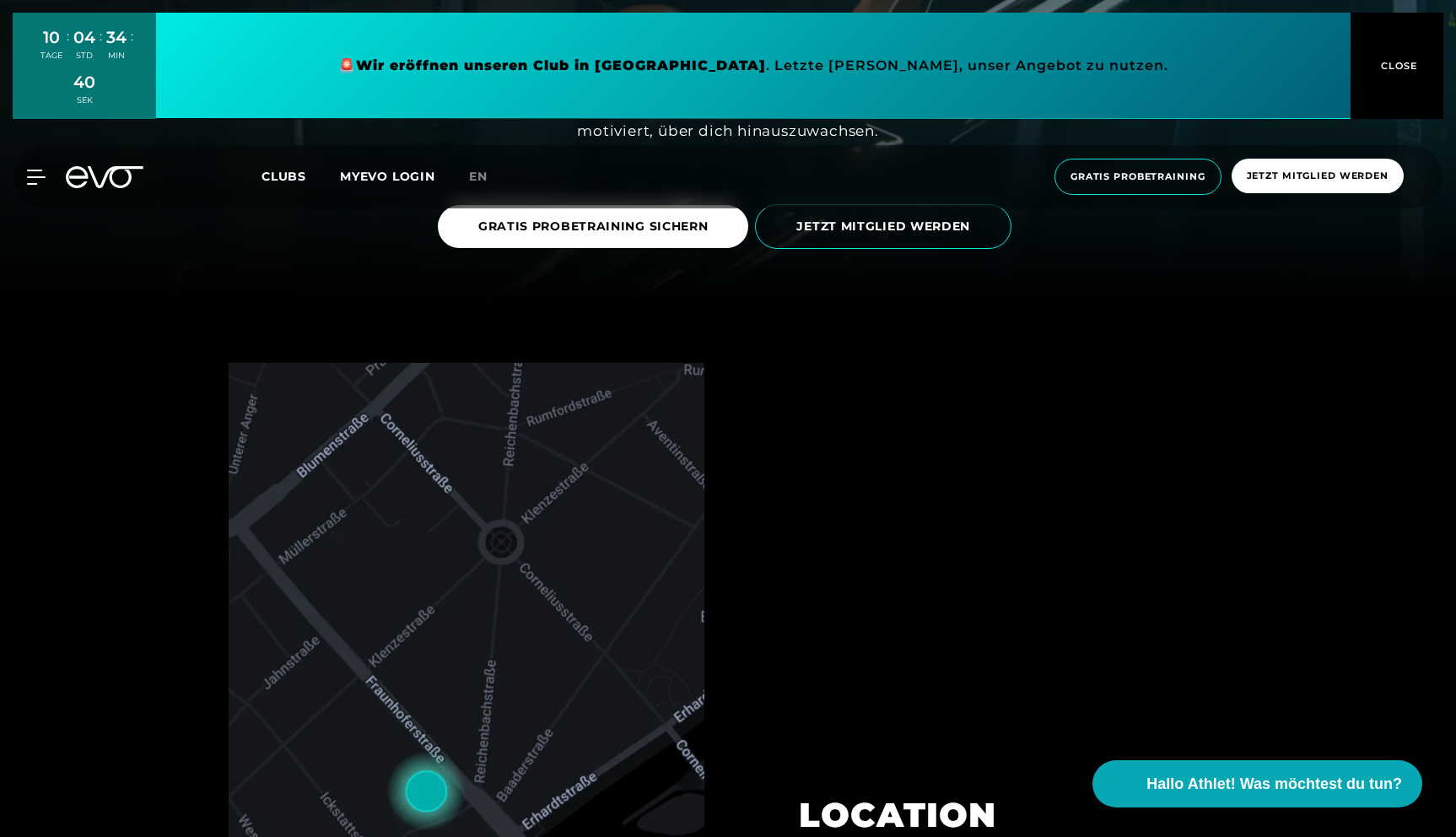
scroll to position [0, 0]
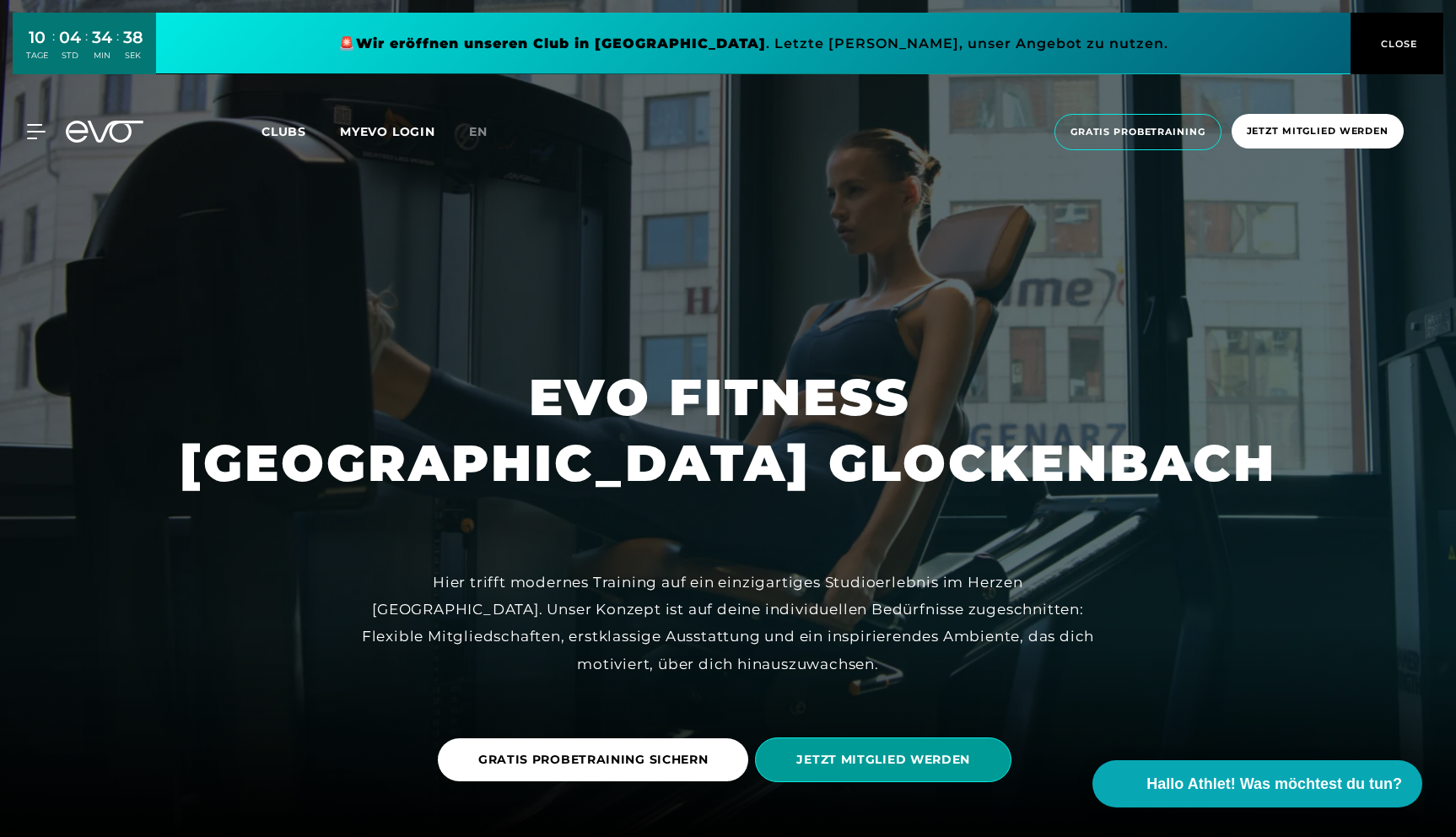
click at [887, 778] on span "JETZT MITGLIED WERDEN" at bounding box center [883, 760] width 257 height 45
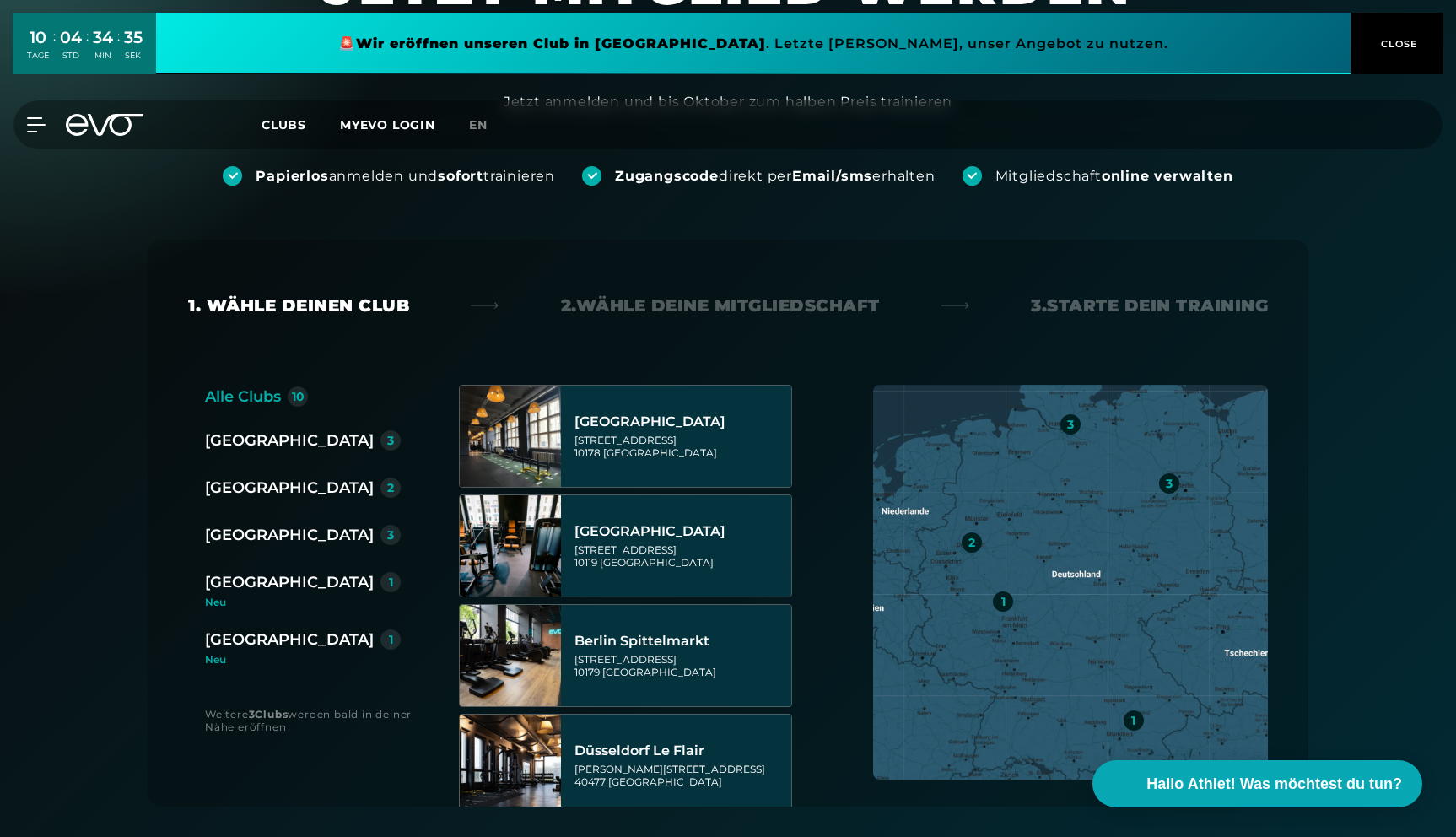
scroll to position [136, 0]
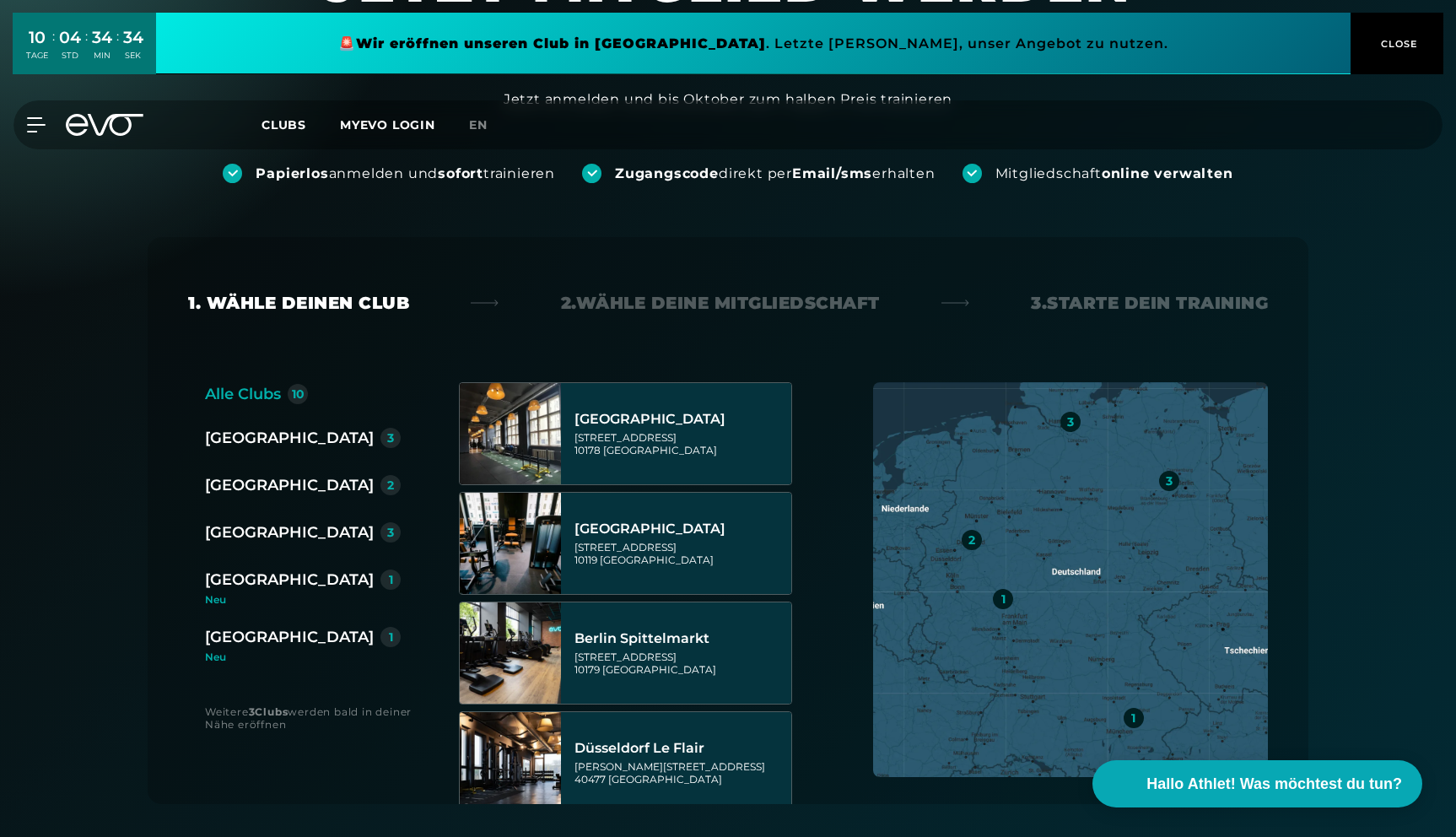
click at [250, 579] on div "[GEOGRAPHIC_DATA]" at bounding box center [289, 579] width 169 height 24
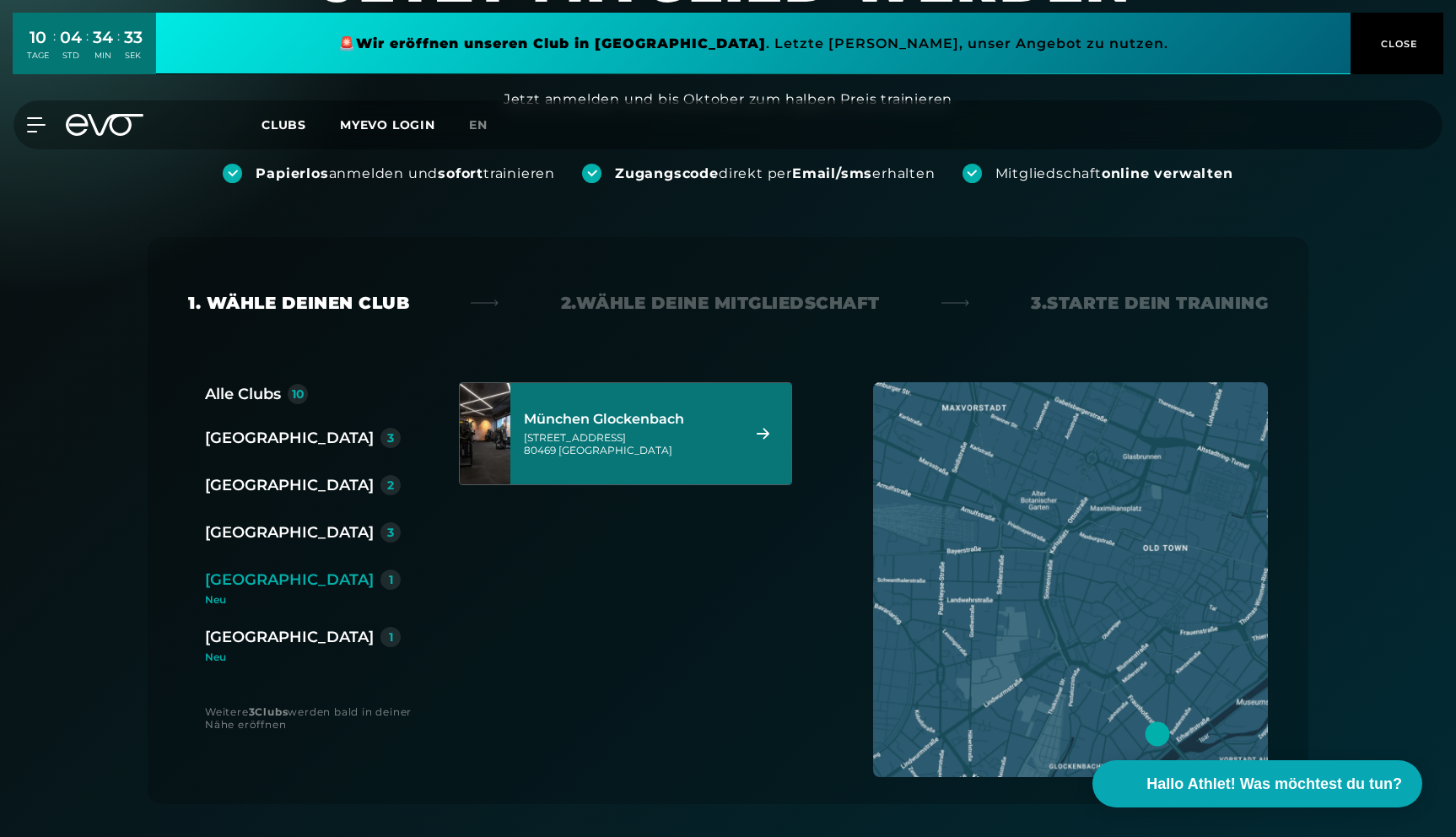
click at [626, 420] on div "München Glockenbach" at bounding box center [630, 419] width 212 height 17
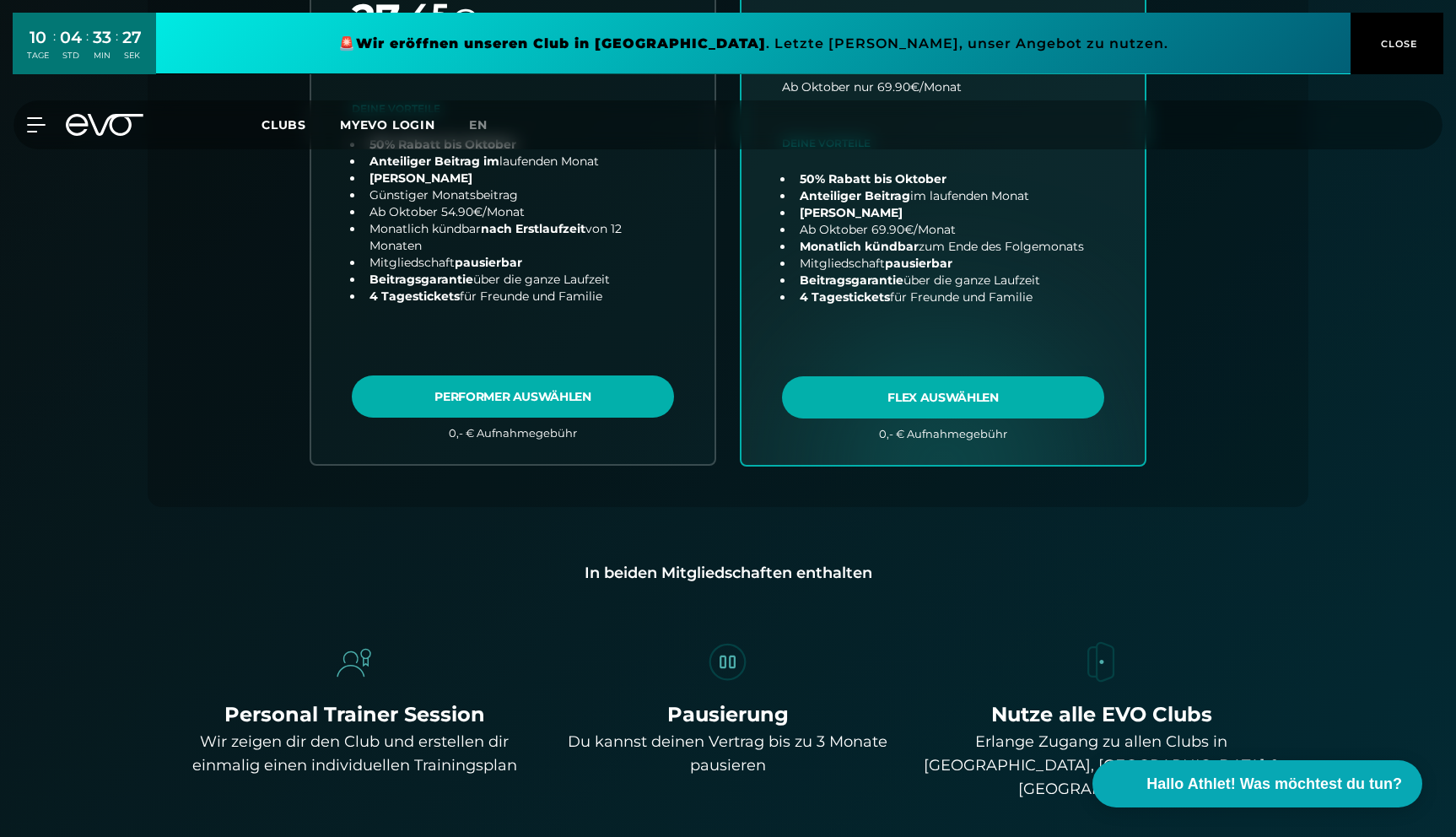
scroll to position [0, 0]
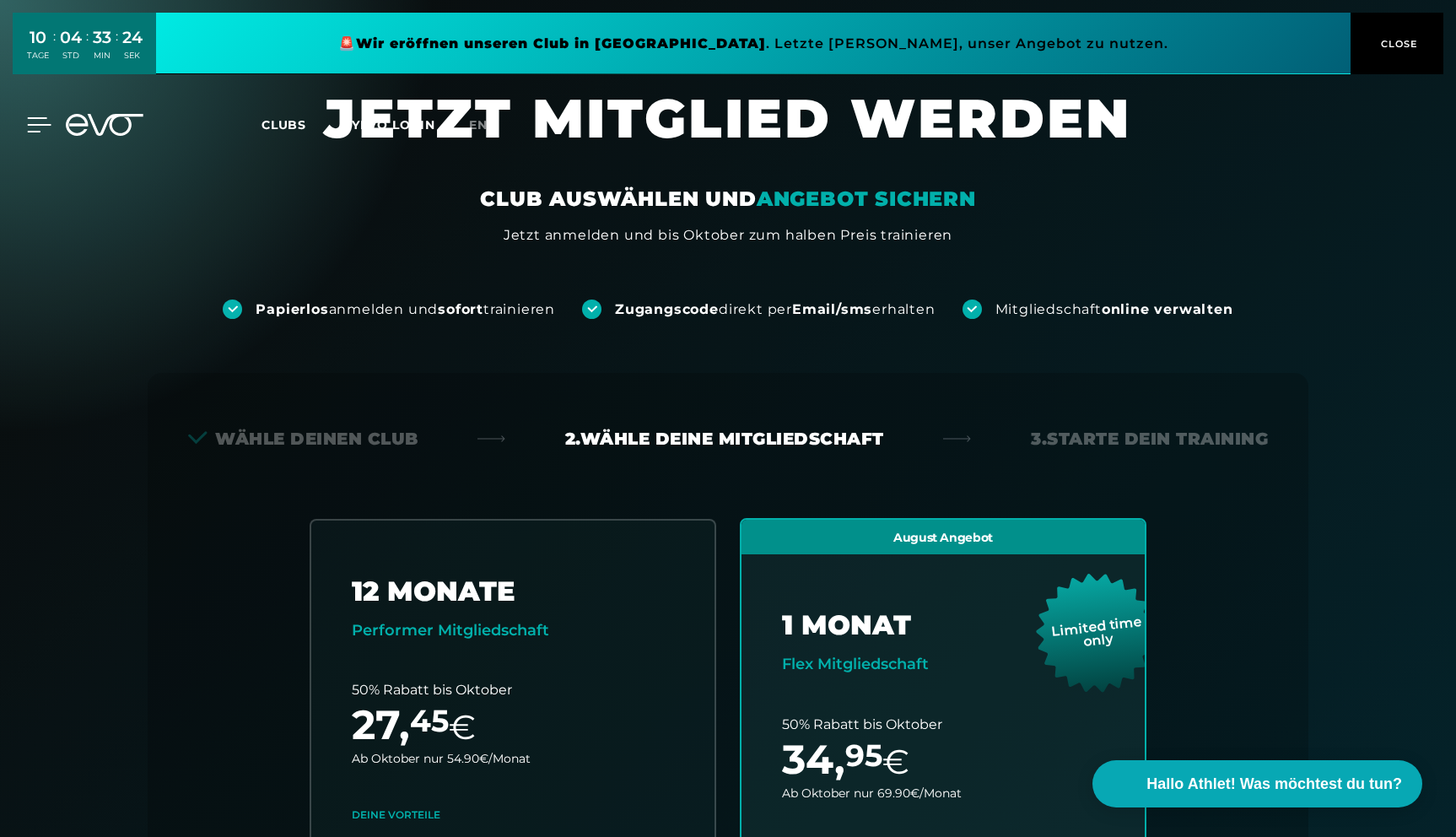
click at [40, 119] on icon at bounding box center [39, 124] width 25 height 15
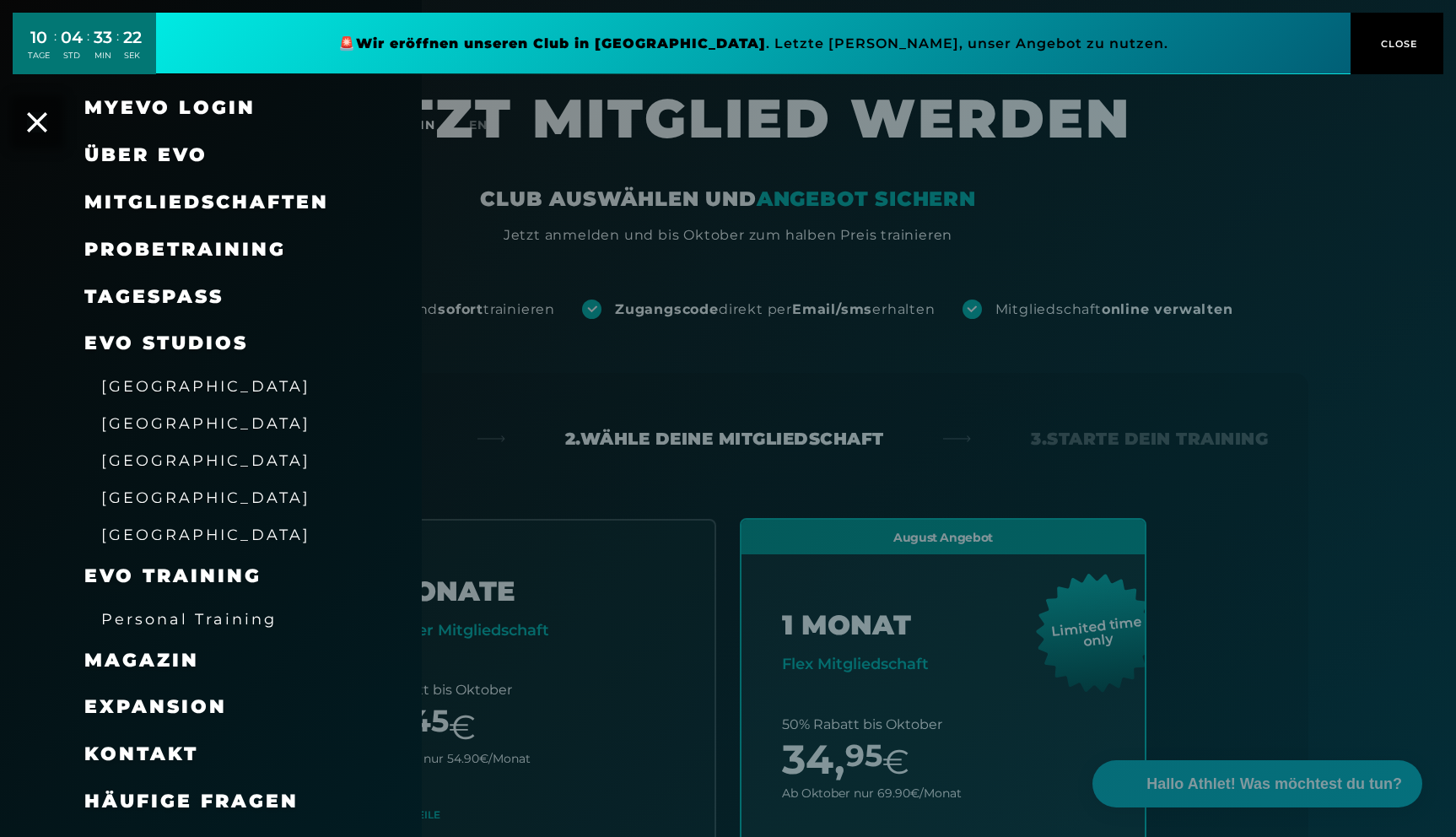
click at [124, 497] on span "[GEOGRAPHIC_DATA]" at bounding box center [206, 498] width 209 height 18
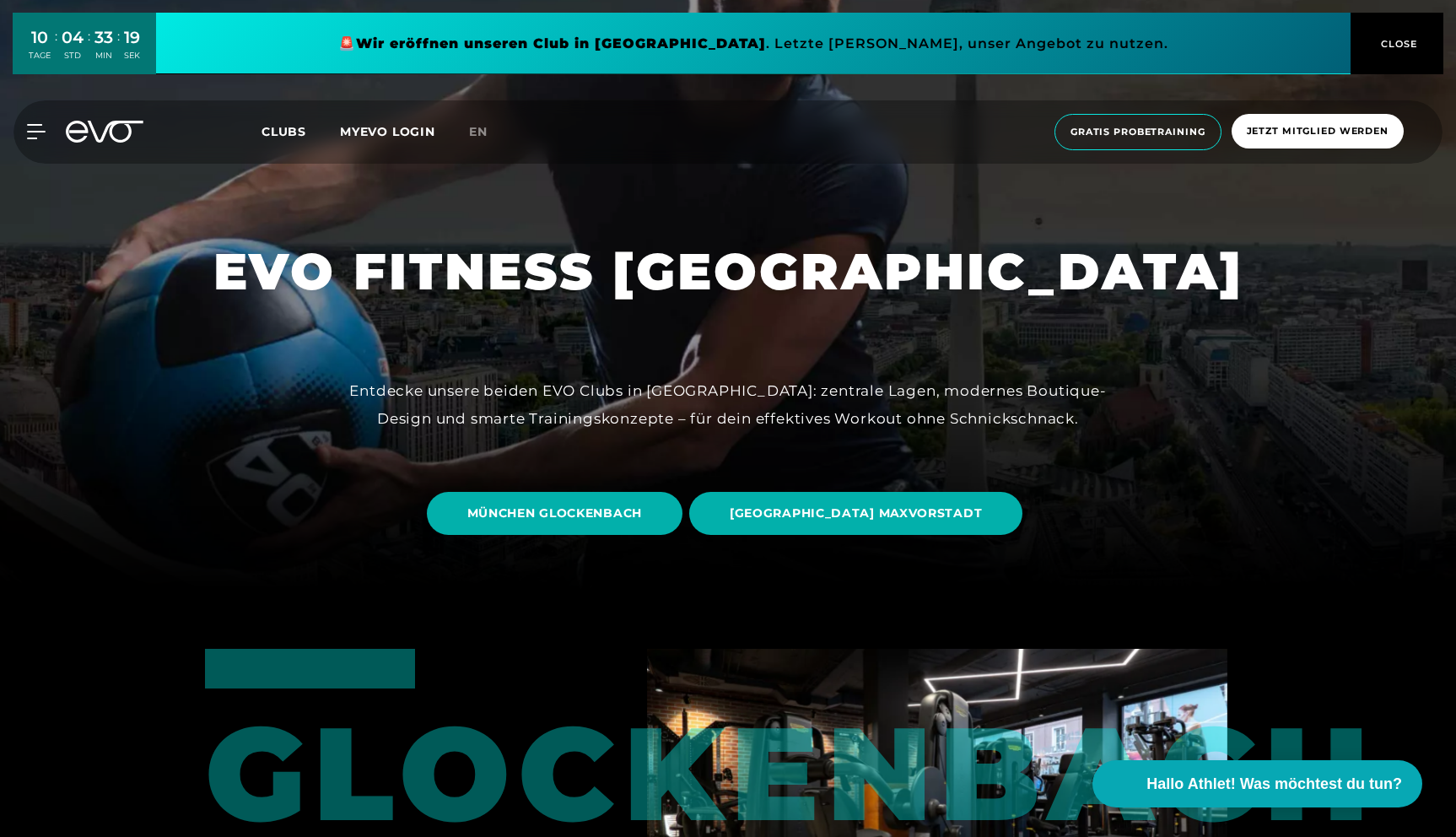
scroll to position [253, 0]
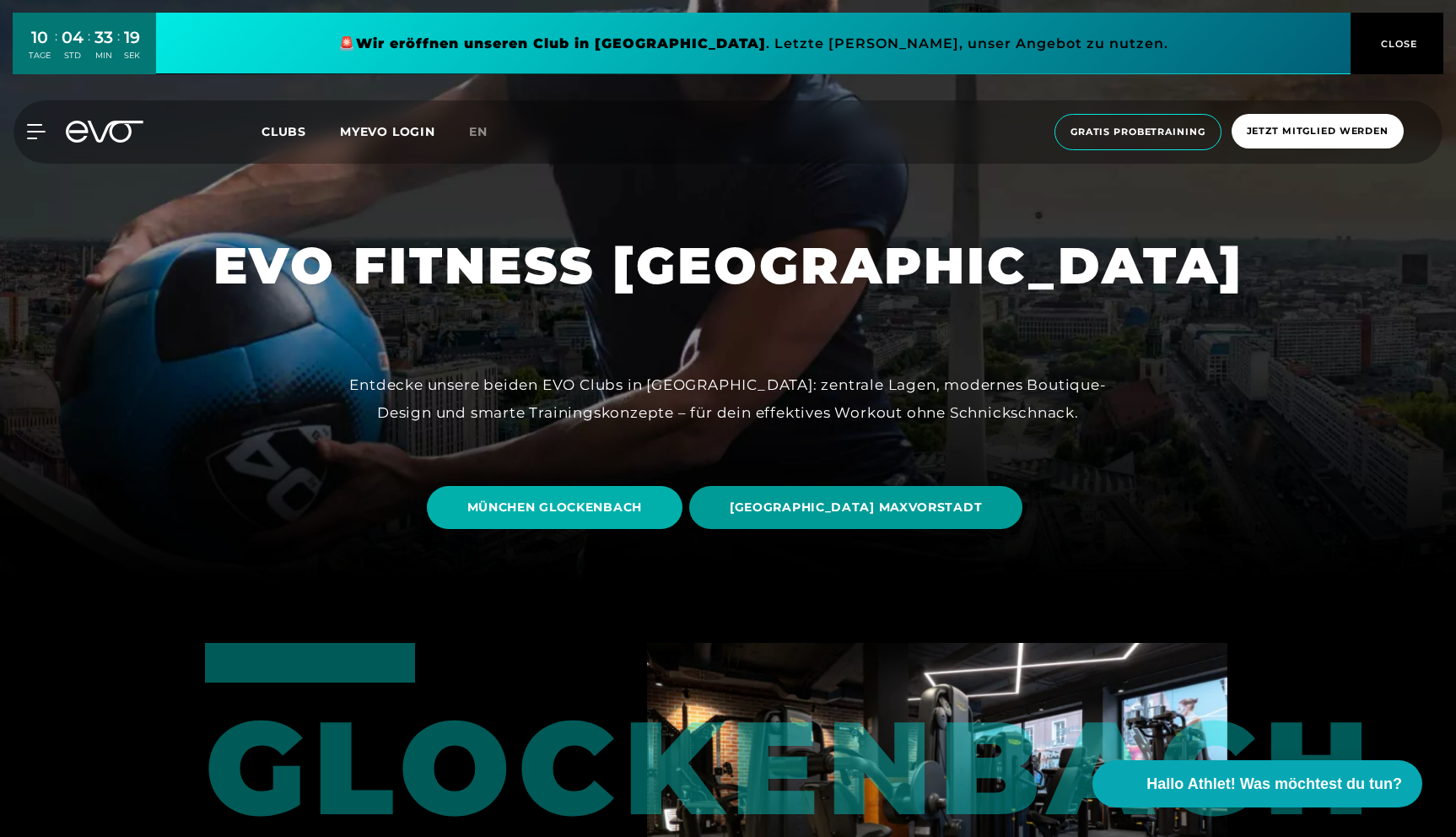
click at [796, 497] on span "[GEOGRAPHIC_DATA] MAXVORSTADT" at bounding box center [856, 507] width 333 height 43
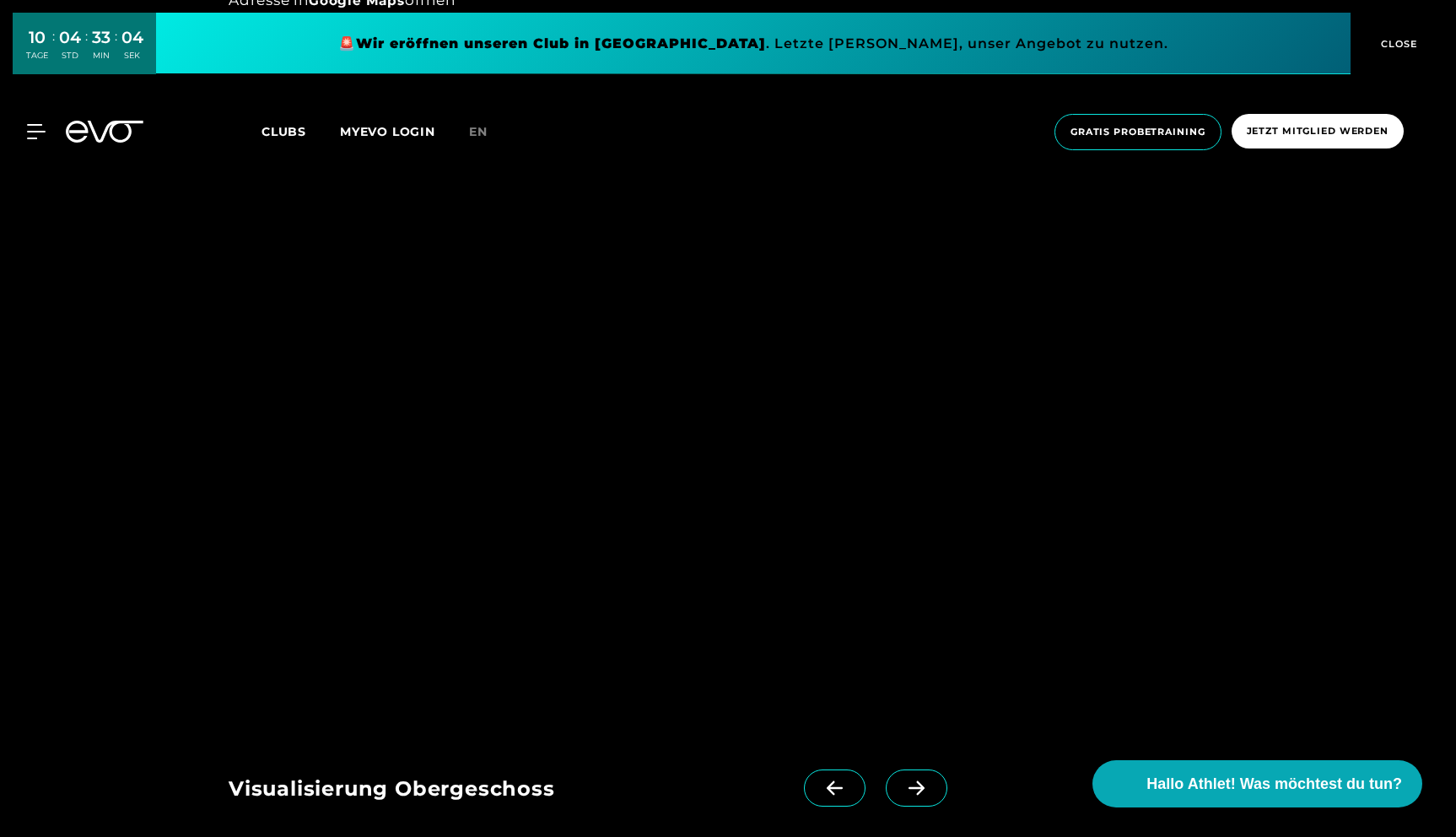
scroll to position [1619, 0]
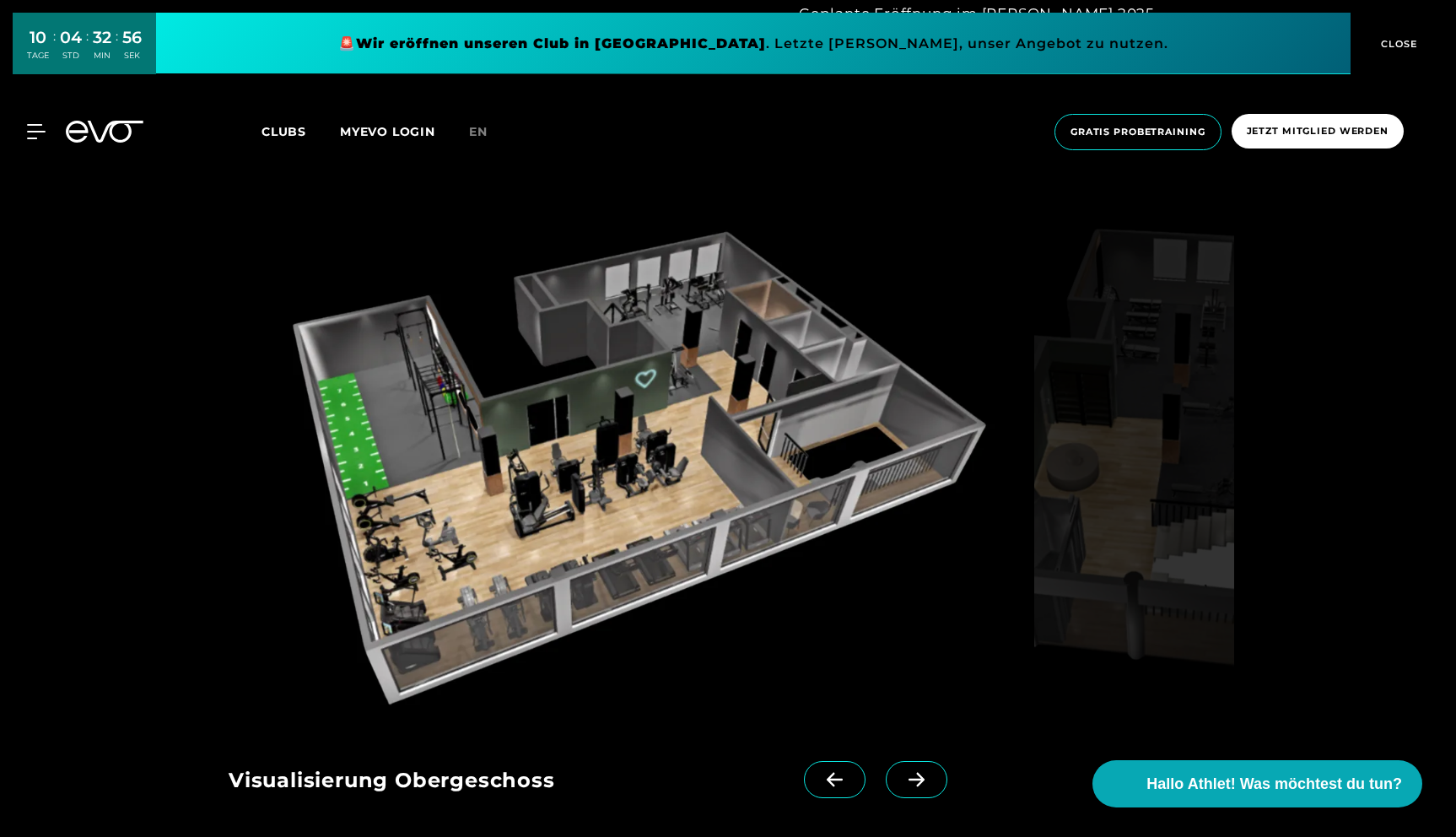
click at [908, 779] on icon at bounding box center [916, 780] width 16 height 14
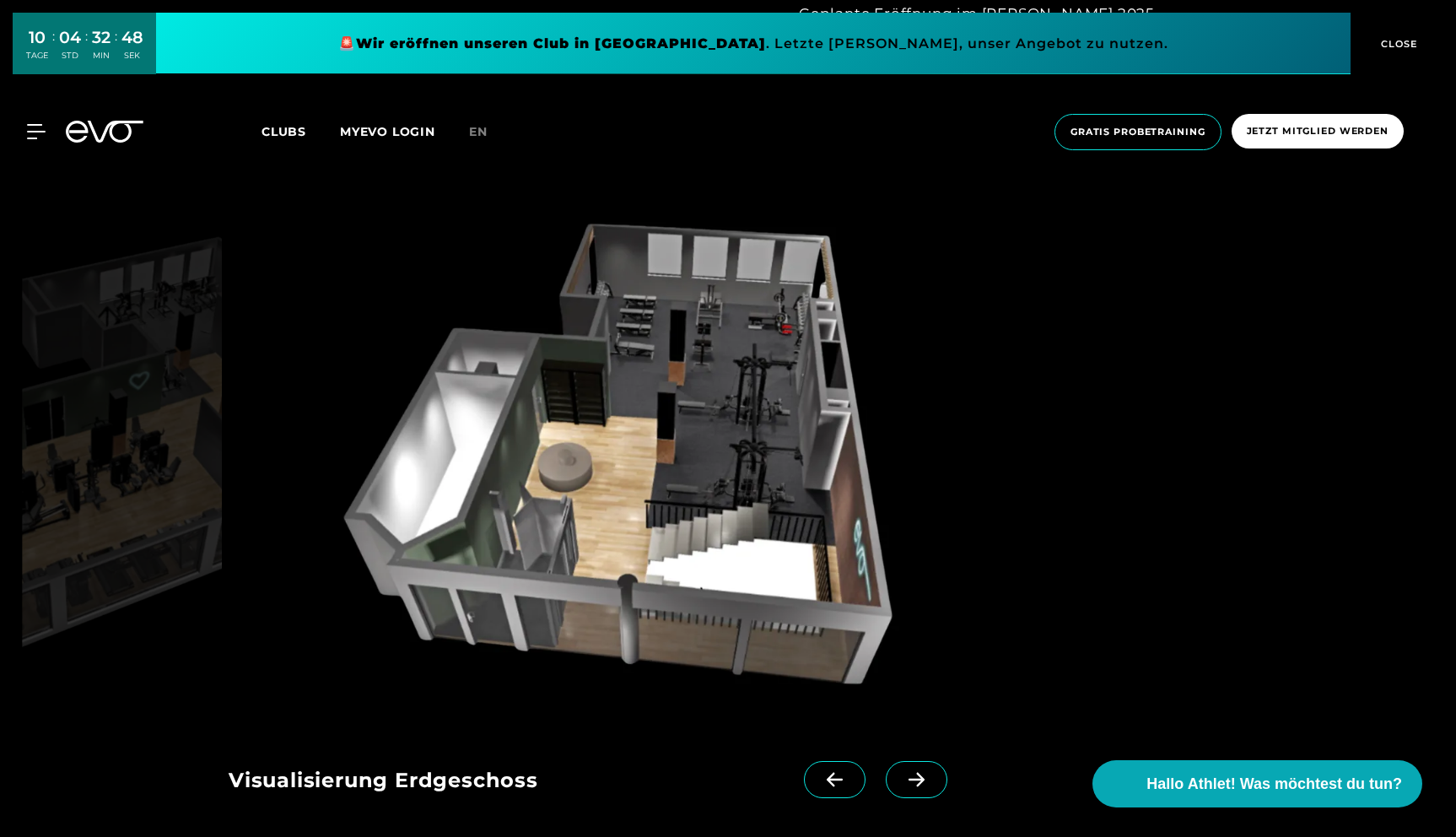
click at [908, 779] on icon at bounding box center [916, 780] width 16 height 14
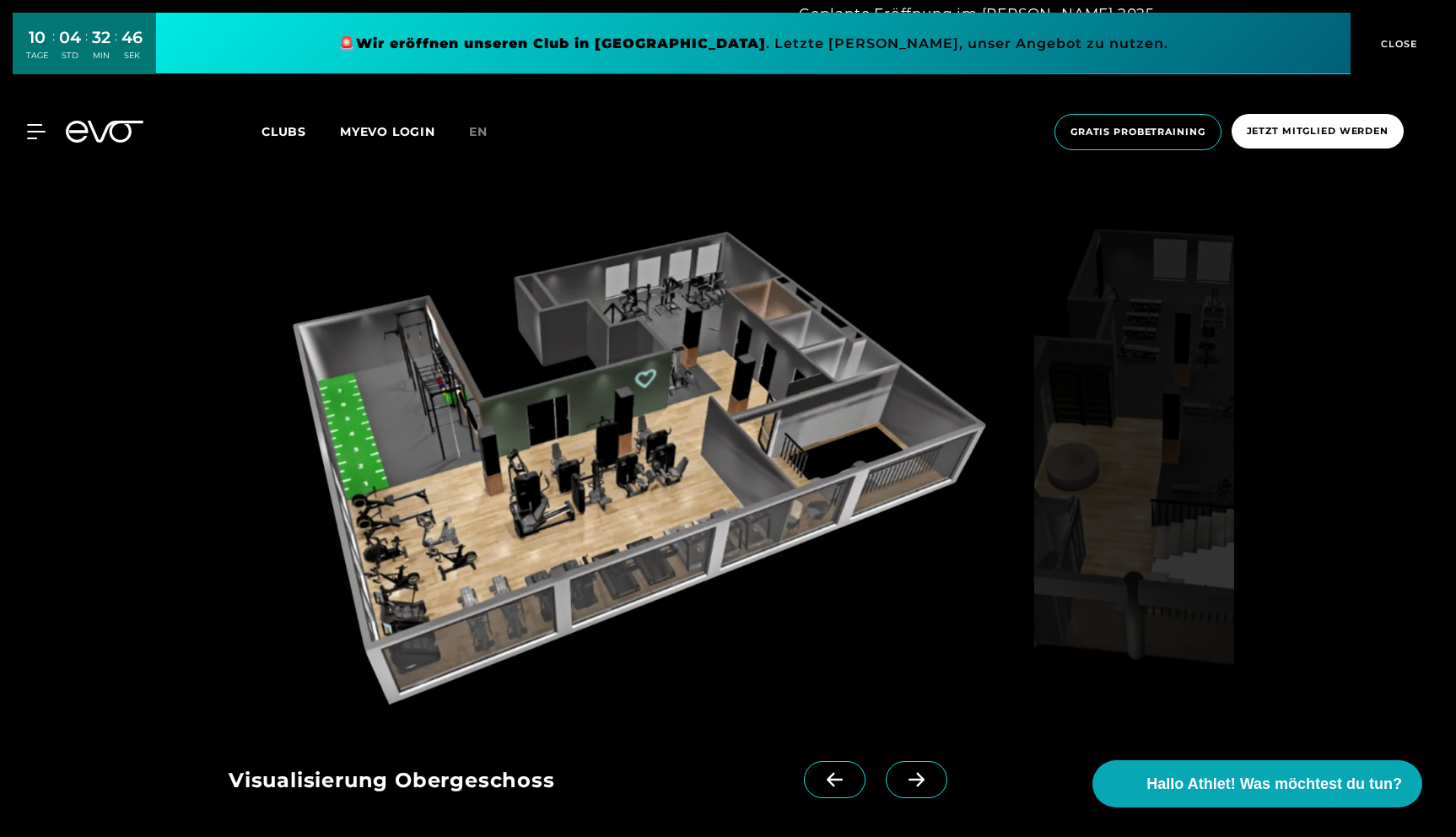
click at [908, 779] on icon at bounding box center [916, 780] width 16 height 14
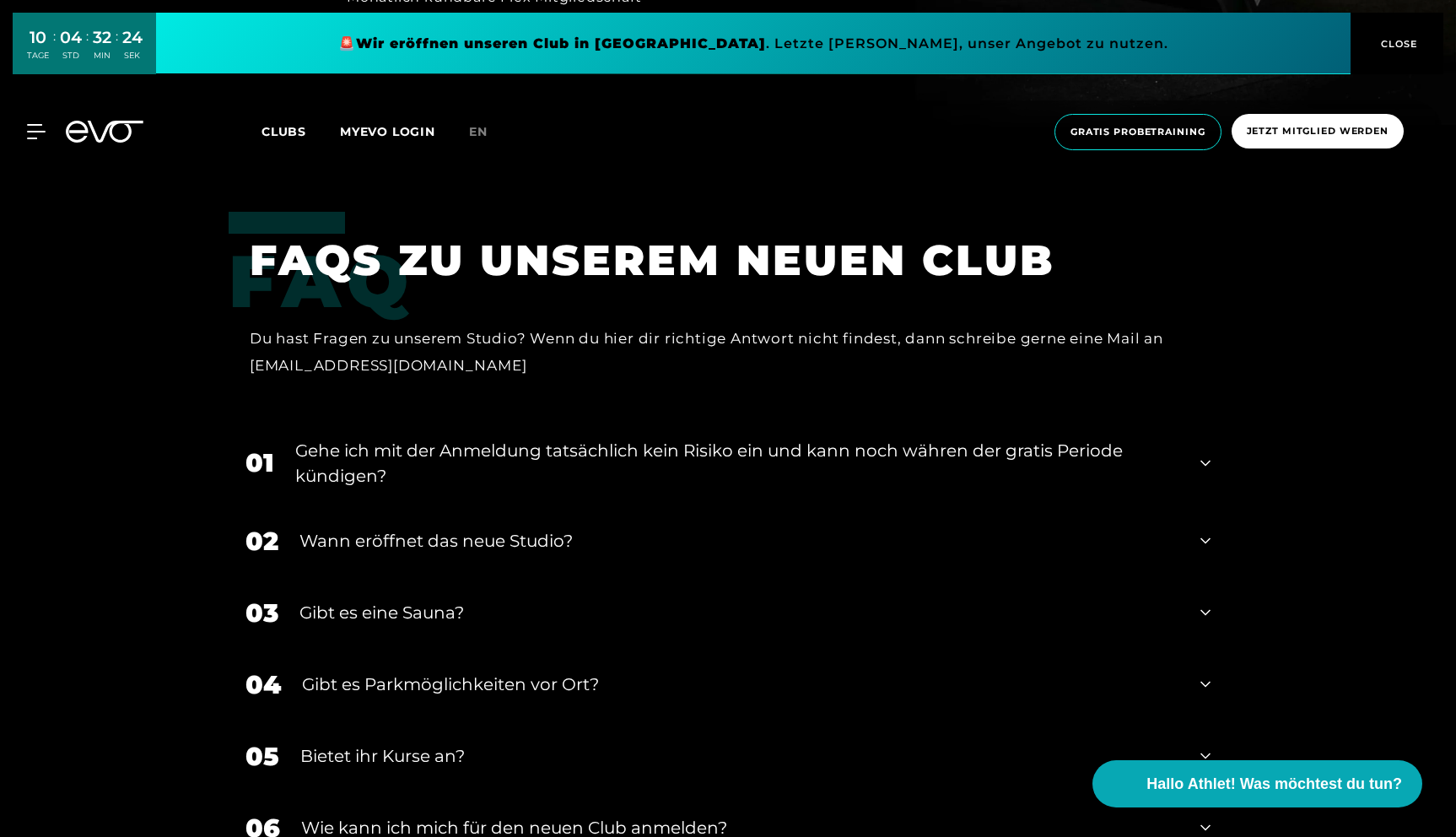
scroll to position [3542, 0]
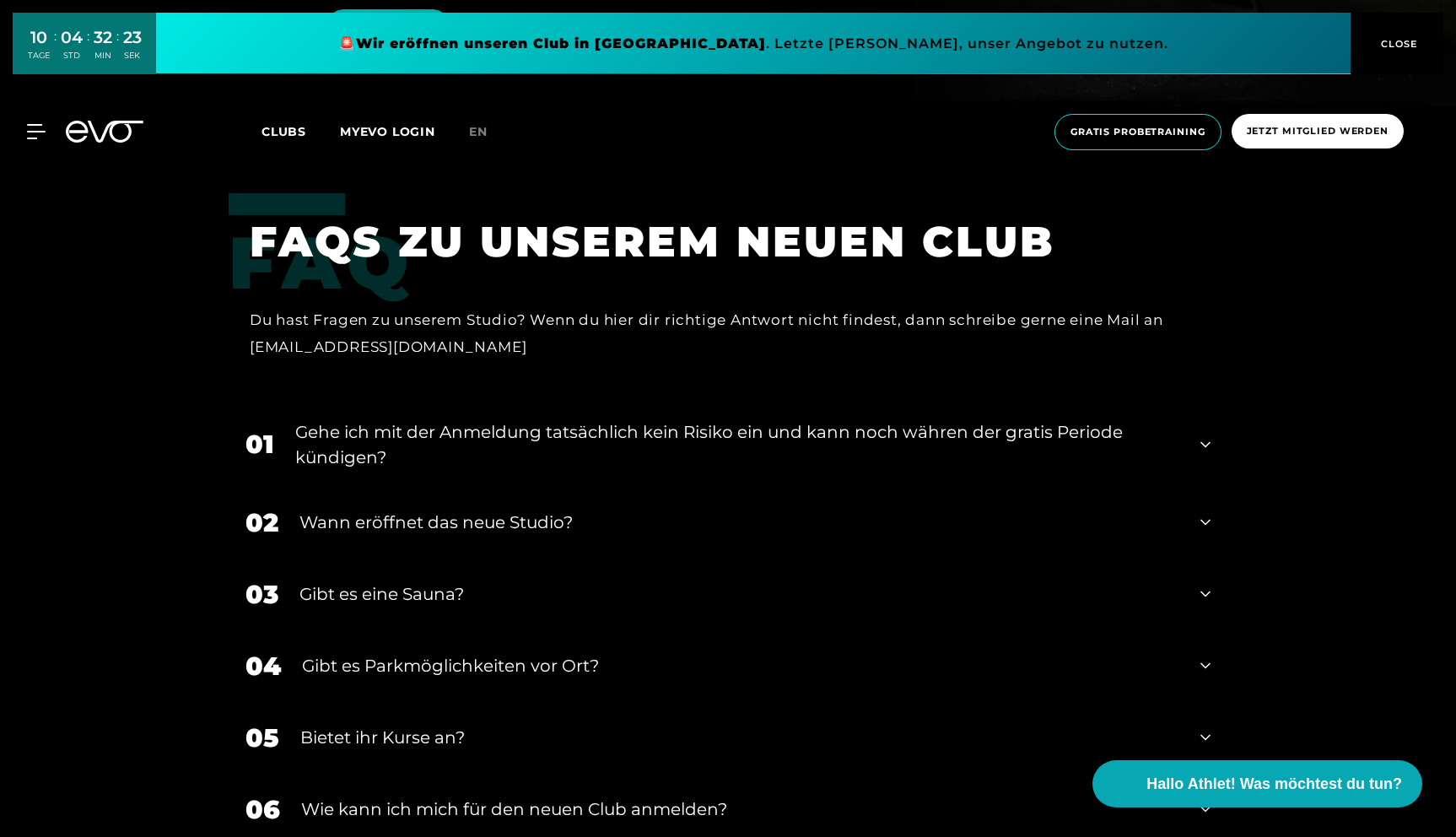
click at [1201, 513] on icon at bounding box center [1205, 522] width 11 height 20
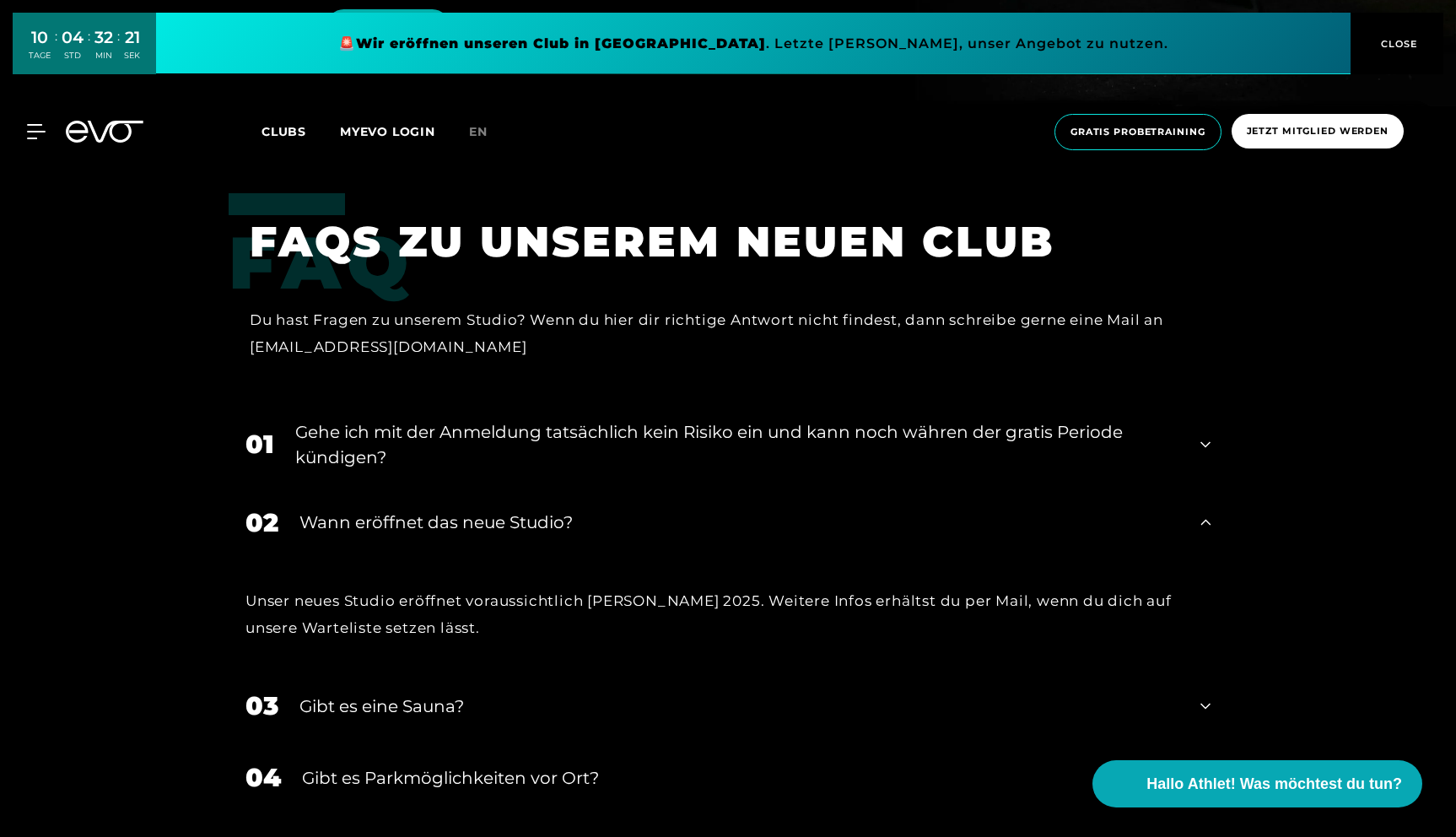
click at [1201, 513] on icon at bounding box center [1205, 522] width 11 height 20
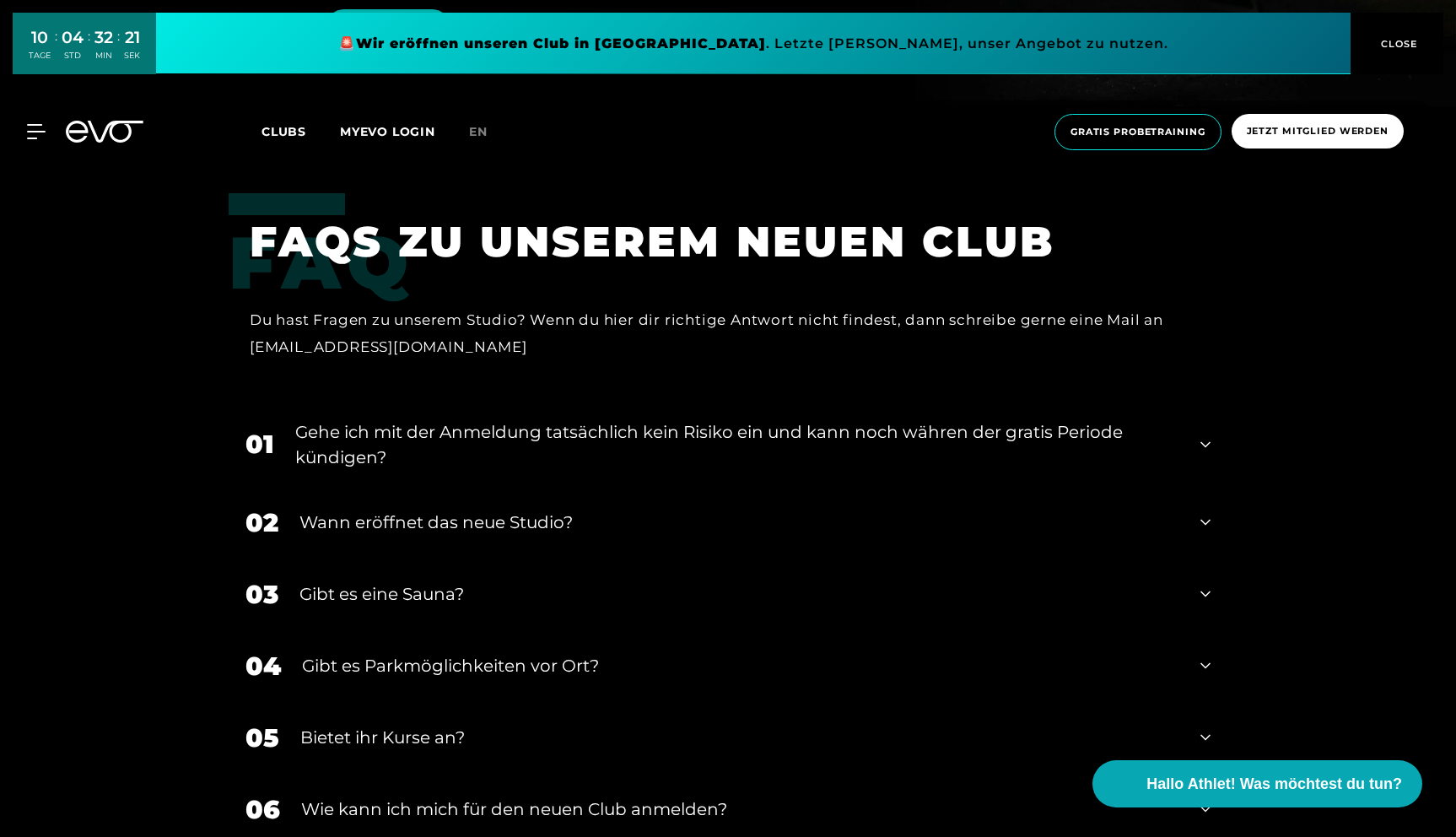
click at [1192, 402] on div "01 Gehe ich mit der Anmeldung tatsächlich kein Risiko ein und kann noch währen …" at bounding box center [728, 444] width 999 height 84
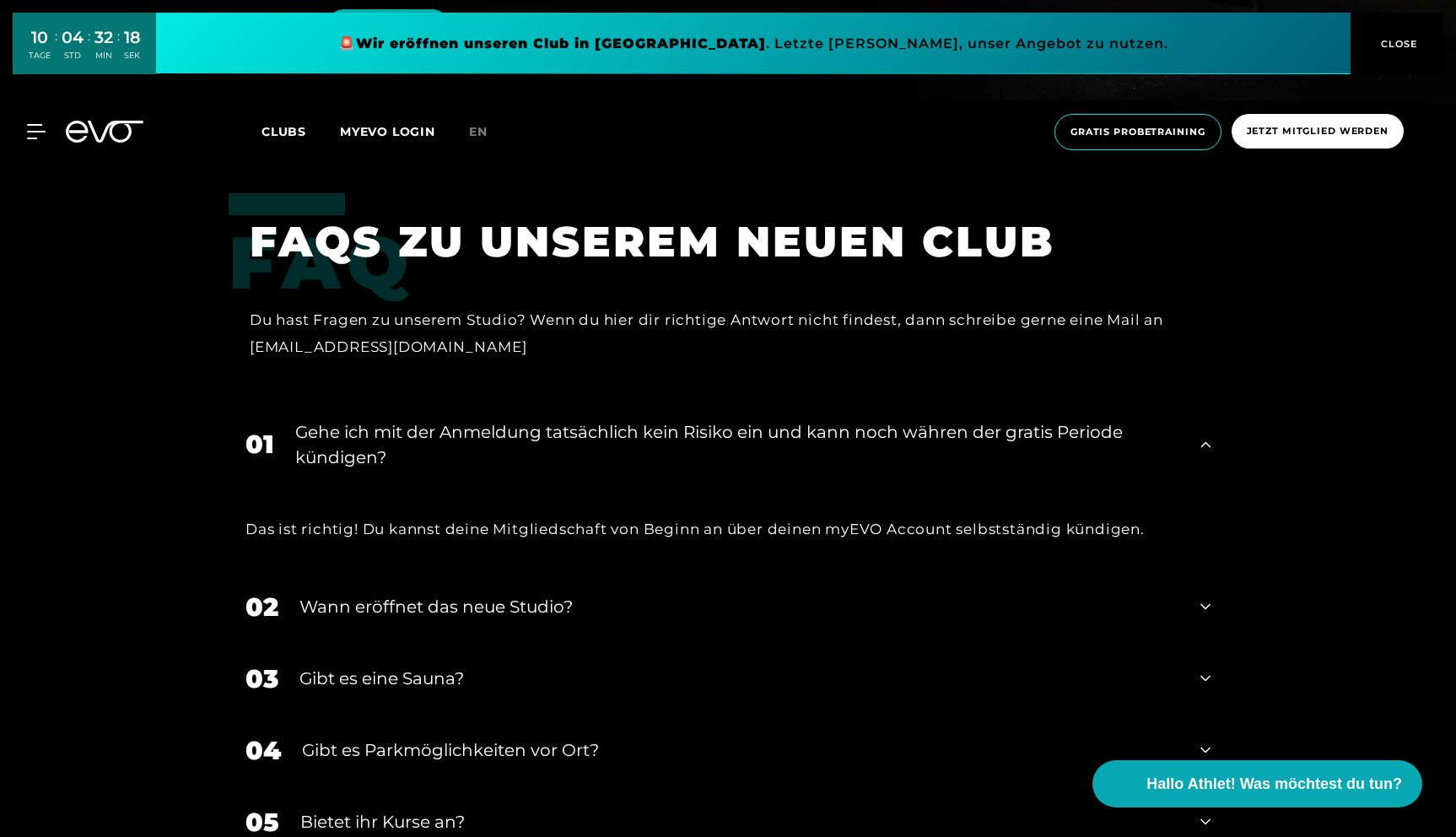
click at [1196, 402] on div "01 Gehe ich mit der Anmeldung tatsächlich kein Risiko ein und kann noch währen …" at bounding box center [728, 444] width 999 height 84
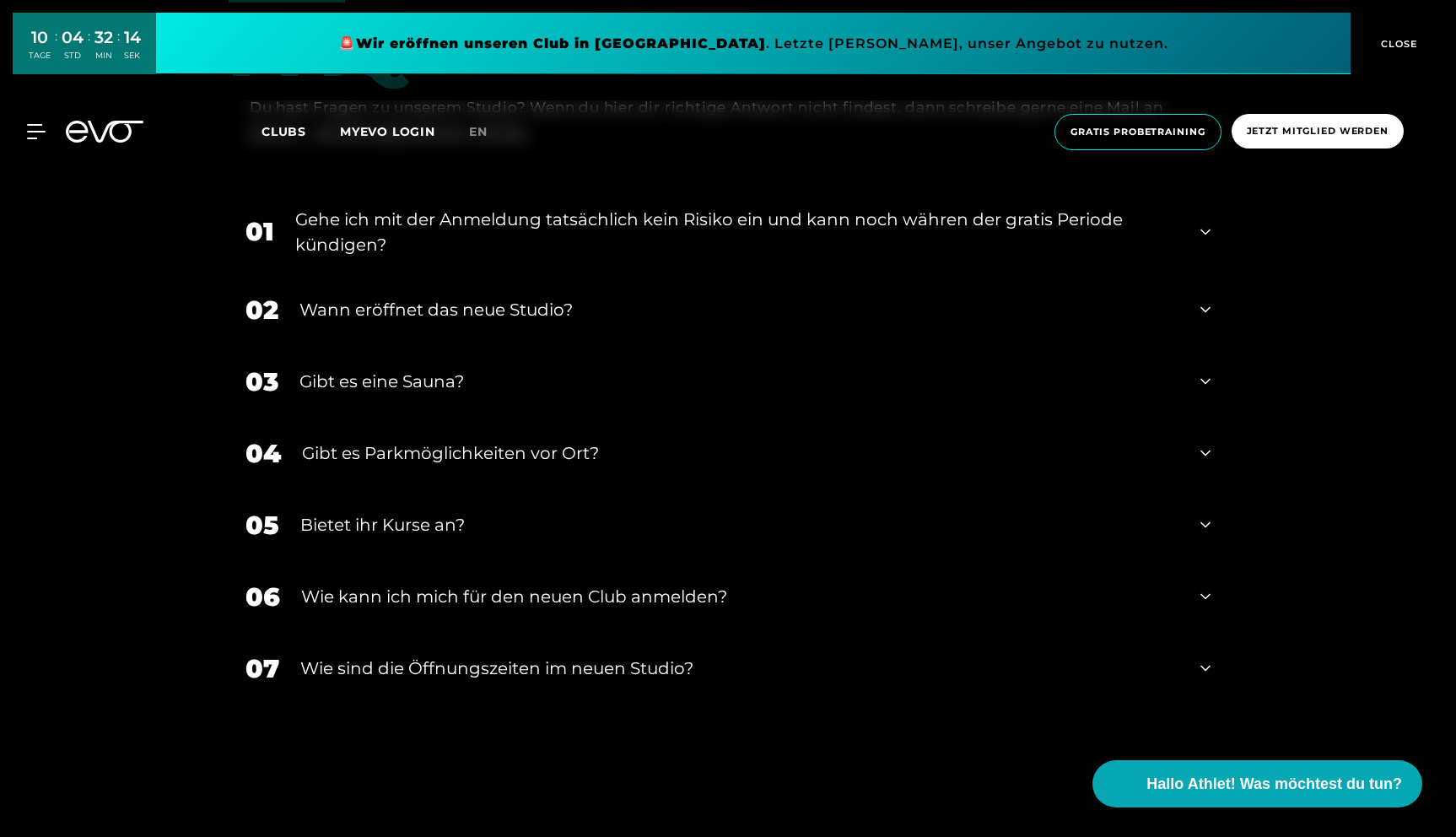
scroll to position [3758, 0]
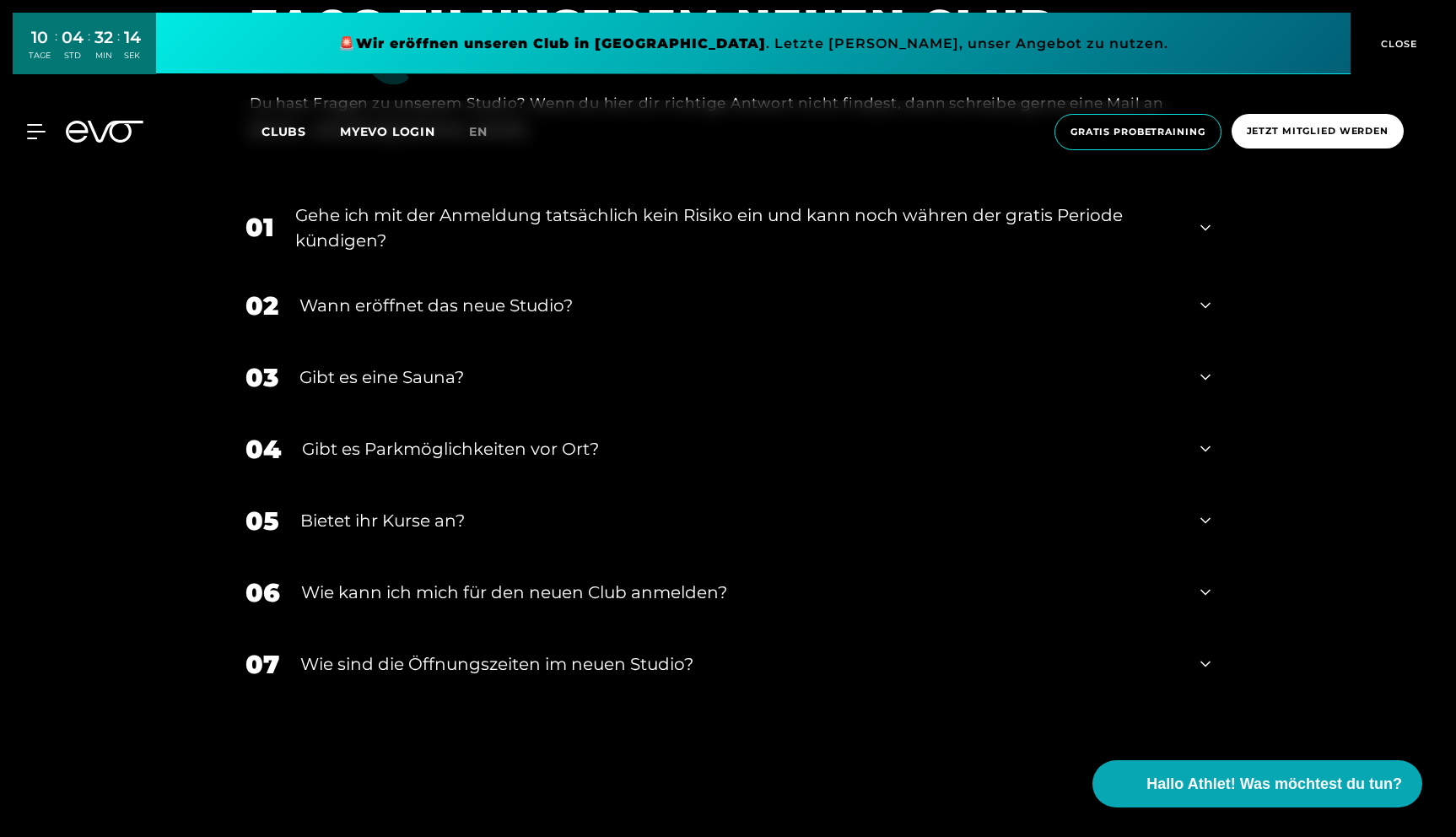
click at [1201, 582] on icon at bounding box center [1205, 592] width 11 height 20
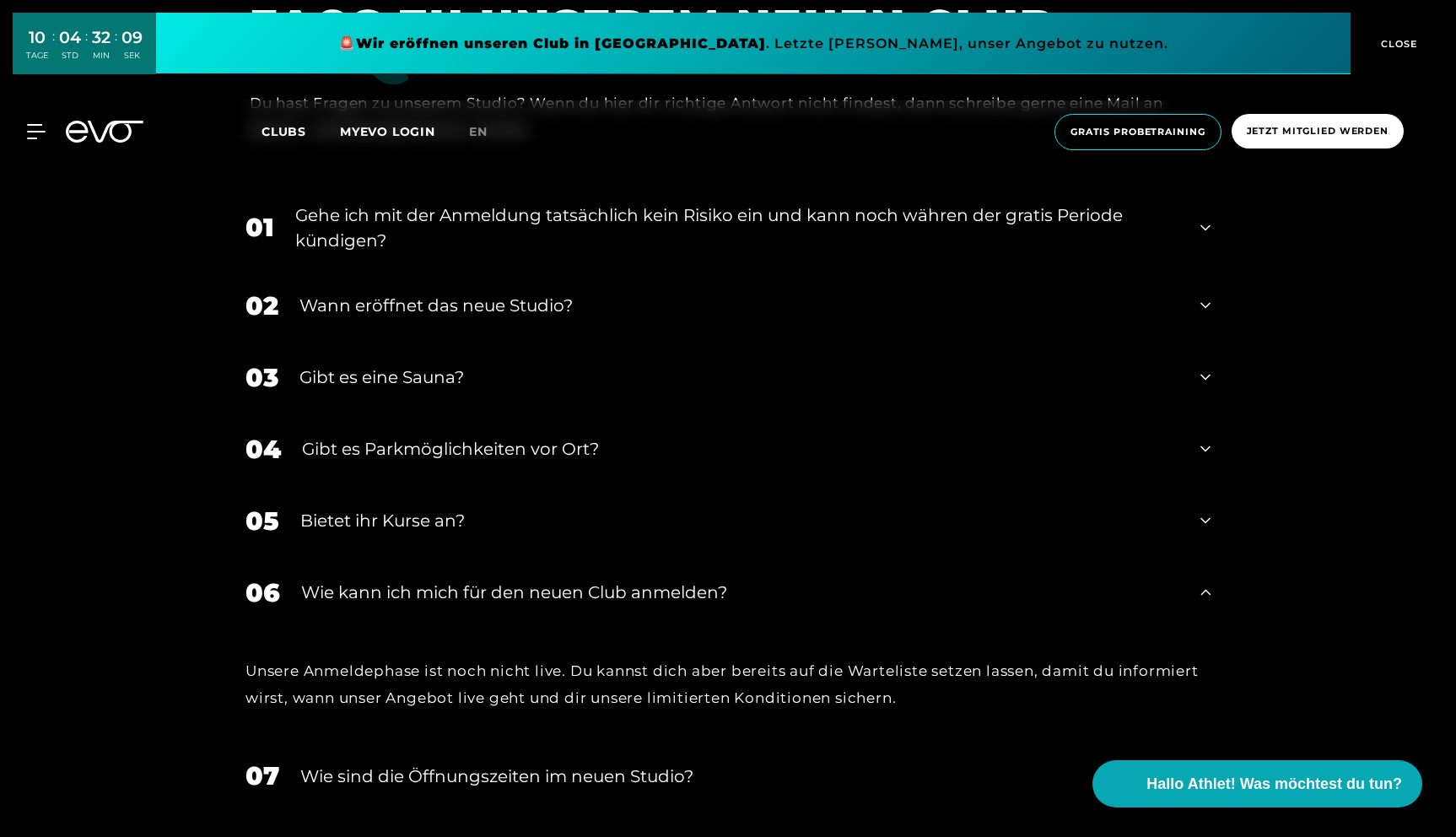
click at [1202, 582] on icon at bounding box center [1205, 592] width 11 height 20
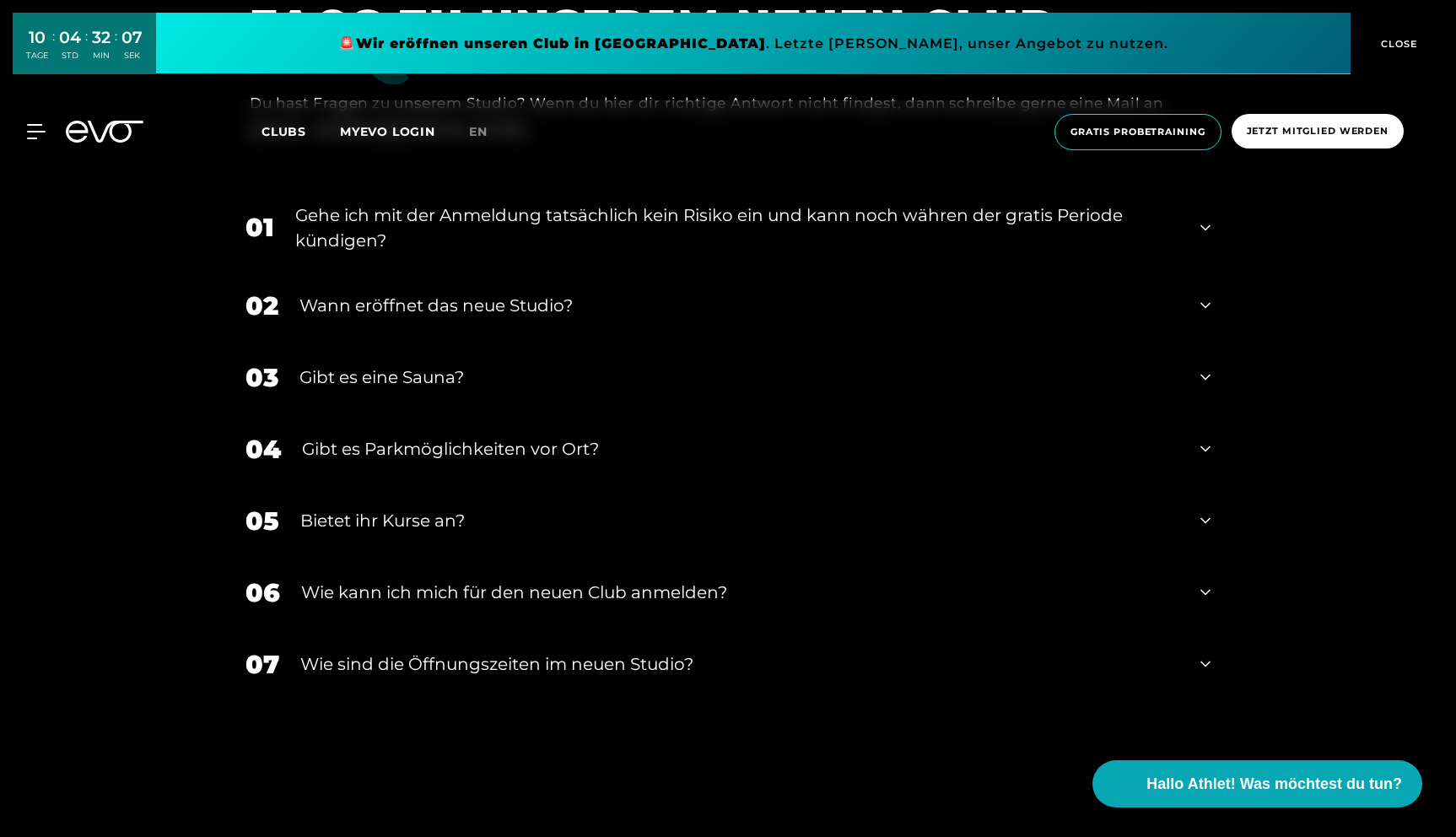
click at [1197, 628] on div "07 ​Wie sind die Öffnungszeiten im neuen Studio?" at bounding box center [728, 664] width 999 height 72
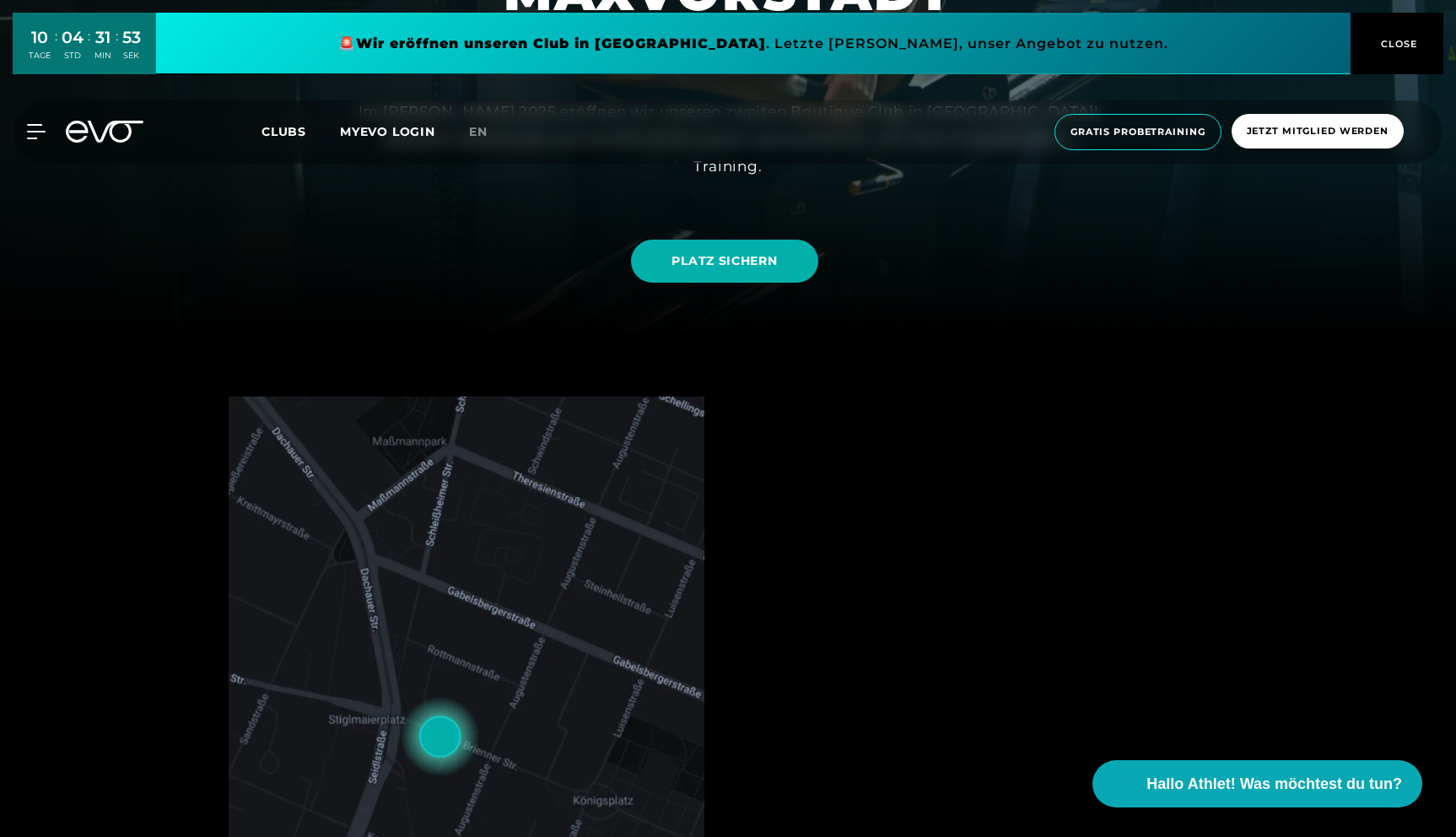
scroll to position [747, 0]
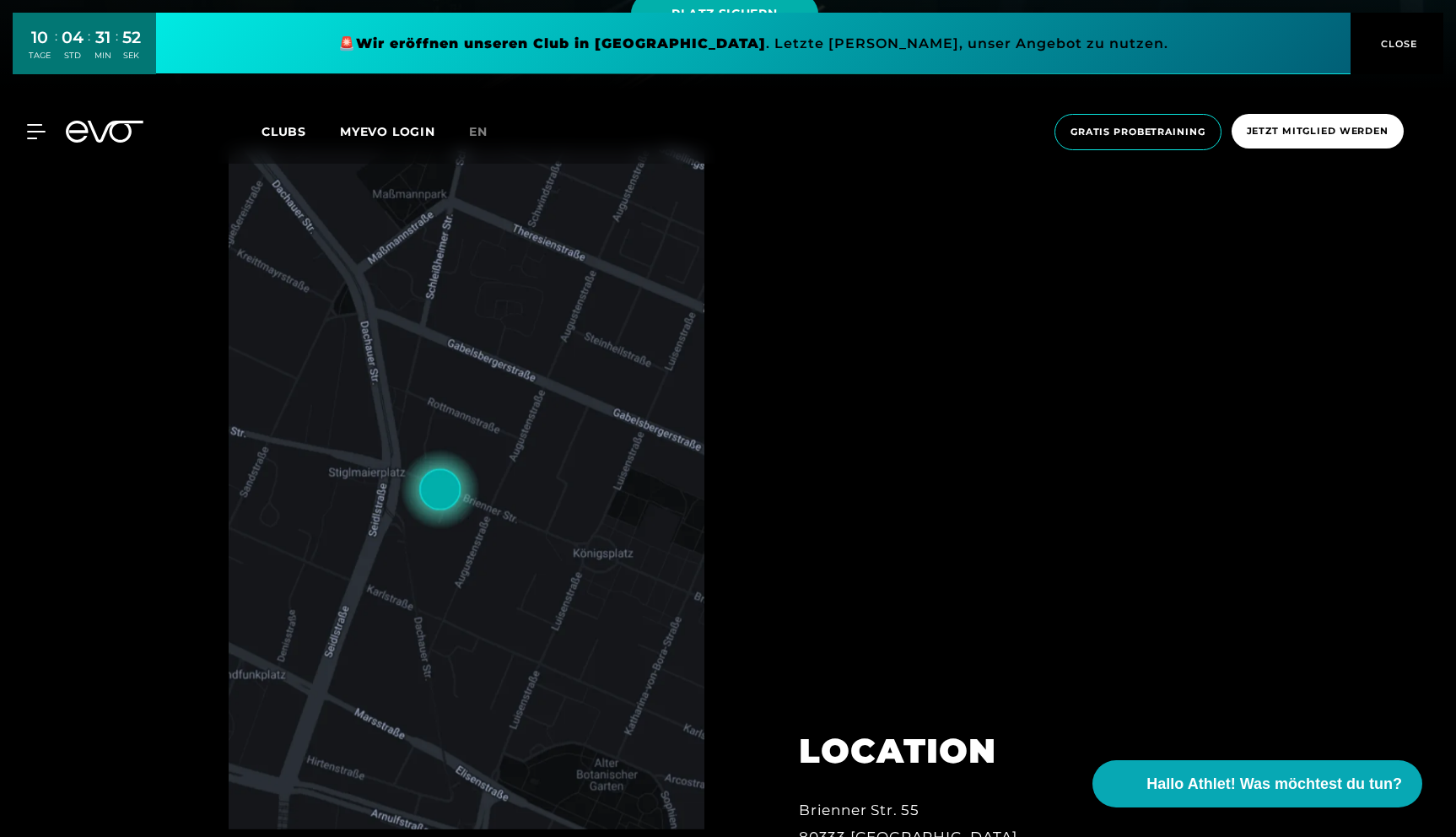
click at [437, 485] on img at bounding box center [466, 489] width 476 height 680
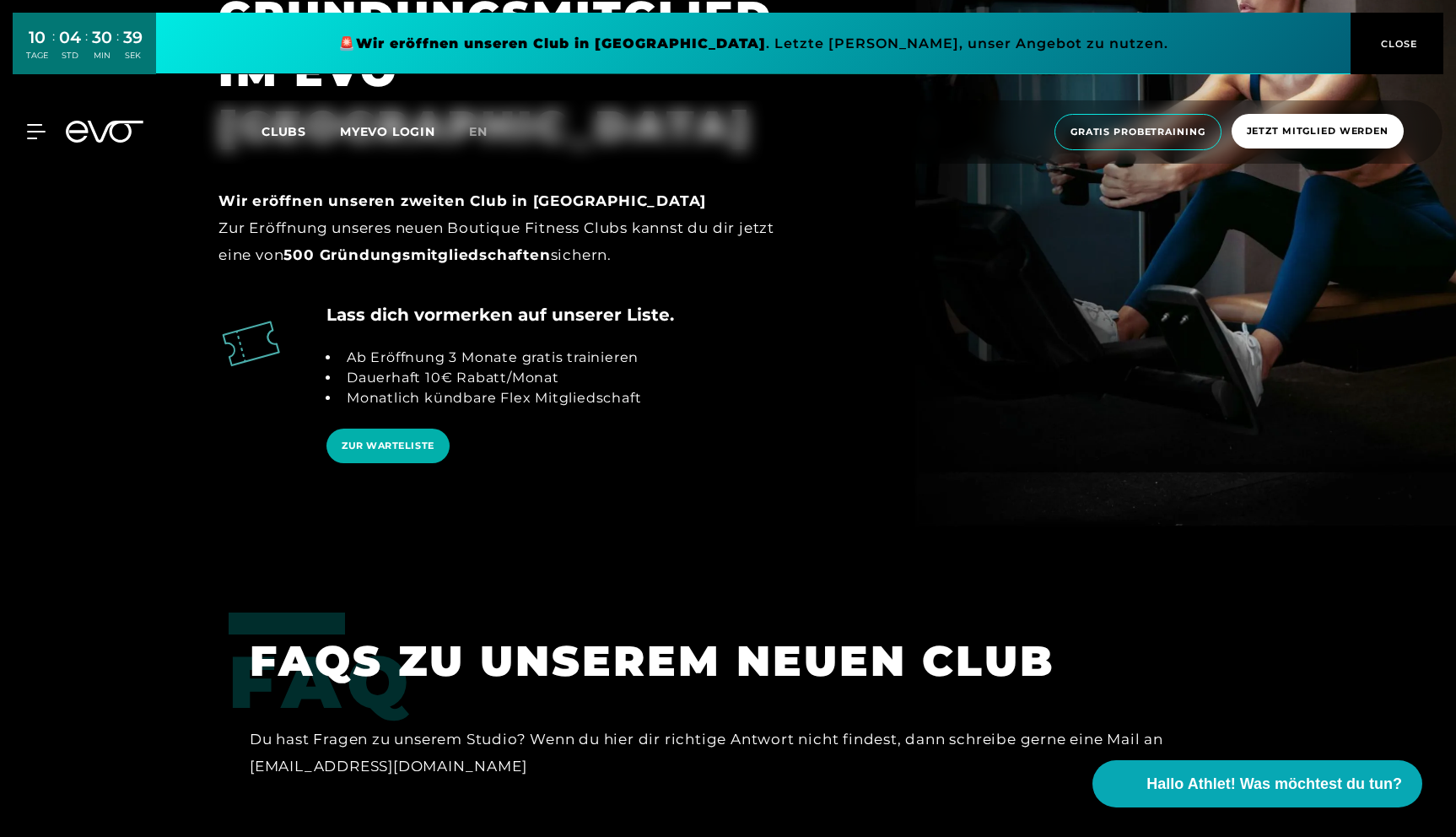
scroll to position [3123, 0]
click at [357, 438] on span "ZUR WARTELISTE" at bounding box center [388, 445] width 93 height 14
